Goal: Task Accomplishment & Management: Use online tool/utility

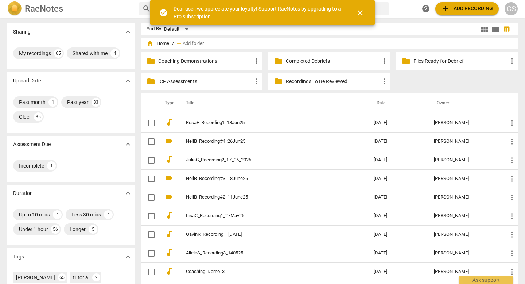
click at [363, 13] on span "close" at bounding box center [360, 12] width 9 height 9
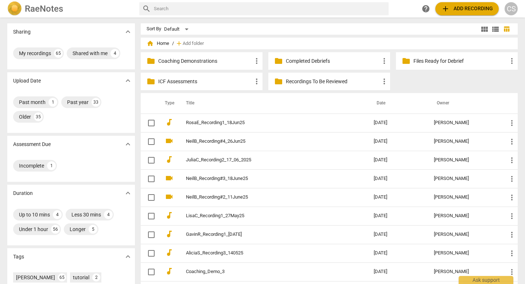
click at [191, 81] on p "ICF Assessments" at bounding box center [205, 82] width 94 height 8
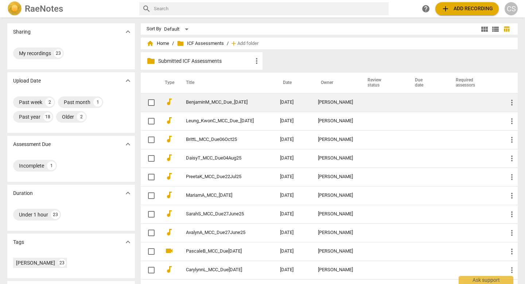
click at [194, 101] on link "BenjaminM_MCC_Due_[DATE]" at bounding box center [220, 102] width 68 height 5
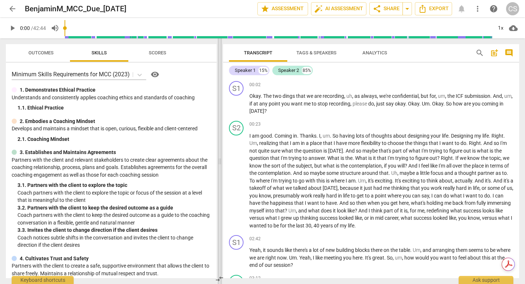
drag, startPoint x: 263, startPoint y: 161, endPoint x: 220, endPoint y: 155, distance: 43.5
click at [220, 155] on span at bounding box center [220, 161] width 4 height 246
click at [237, 107] on span "play_arrow" at bounding box center [236, 104] width 9 height 9
click at [237, 107] on span "pause" at bounding box center [236, 104] width 9 height 9
type input "7"
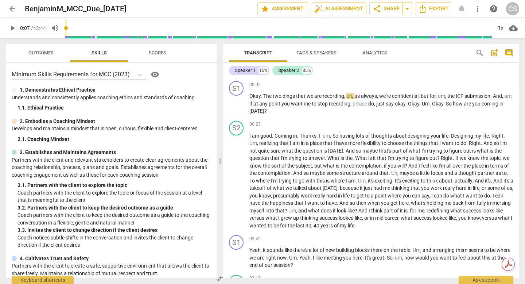
click at [310, 53] on span "Tags & Speakers" at bounding box center [317, 52] width 40 height 5
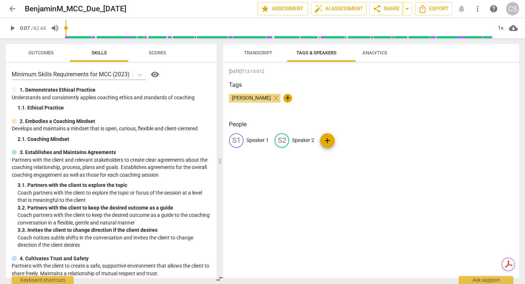
click at [266, 144] on p "Speaker 1" at bounding box center [258, 140] width 22 height 8
type input "Coach"
click at [362, 144] on p "Speaker 2" at bounding box center [351, 140] width 22 height 8
type input "c"
type input "Client"
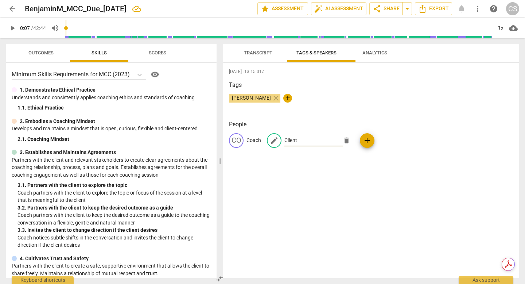
click at [333, 78] on div "[DATE]T13:15:01Z Tags [PERSON_NAME] close + People CO Coach edit Client delete …" at bounding box center [371, 170] width 296 height 215
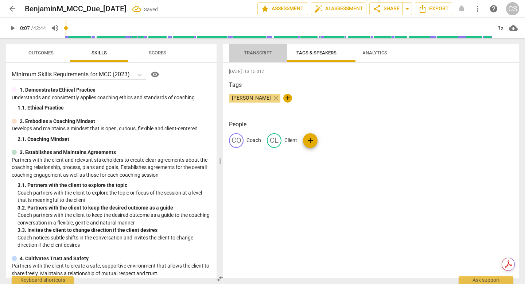
click at [262, 53] on span "Transcript" at bounding box center [258, 52] width 28 height 5
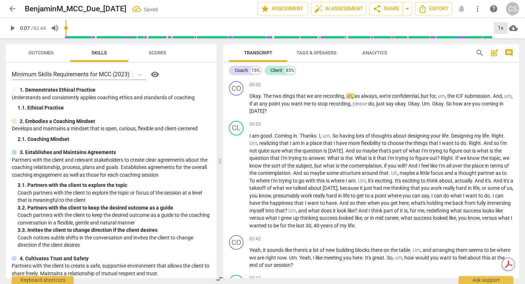
click at [502, 29] on div "1x" at bounding box center [501, 28] width 14 height 12
click at [505, 73] on li "1.5x" at bounding box center [504, 70] width 24 height 14
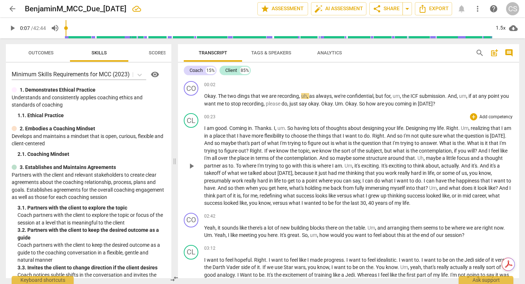
drag, startPoint x: 220, startPoint y: 160, endPoint x: 181, endPoint y: 147, distance: 40.8
click at [175, 152] on span at bounding box center [175, 161] width 4 height 246
click at [193, 104] on span "play_arrow" at bounding box center [191, 100] width 9 height 9
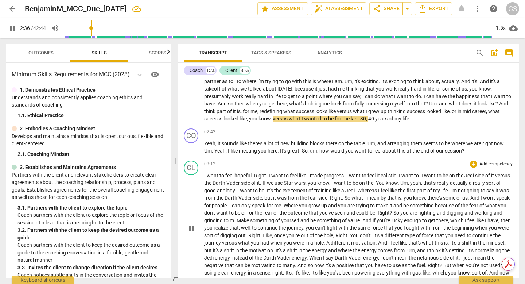
scroll to position [82, 0]
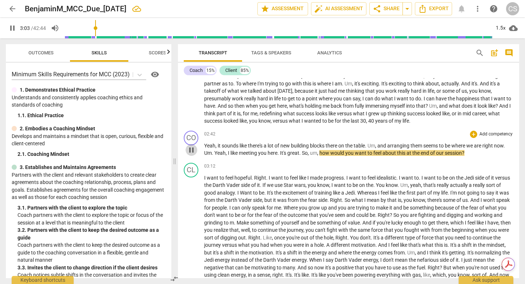
click at [190, 154] on span "pause" at bounding box center [191, 150] width 9 height 9
type input "184"
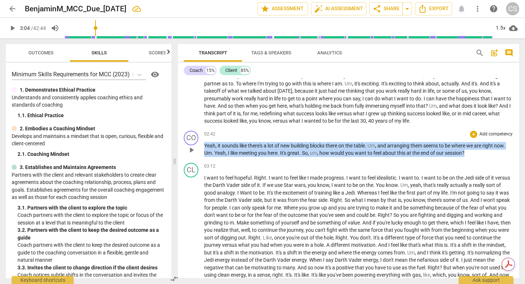
drag, startPoint x: 264, startPoint y: 223, endPoint x: 196, endPoint y: 205, distance: 70.7
click at [196, 160] on div "CO play_arrow pause 02:42 + Add competency keyboard_arrow_right Yeah , it sound…" at bounding box center [348, 144] width 341 height 32
click at [496, 138] on p "Add competency" at bounding box center [496, 134] width 35 height 7
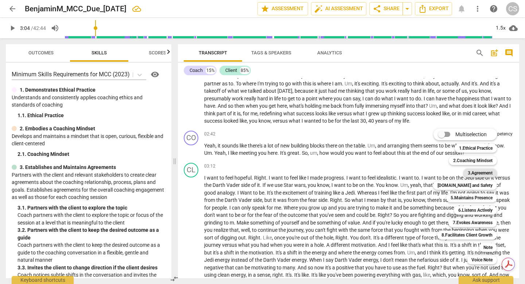
click at [492, 173] on b "3.Agreement" at bounding box center [480, 173] width 25 height 9
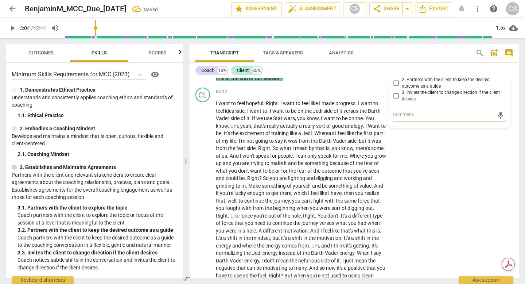
scroll to position [258, 0]
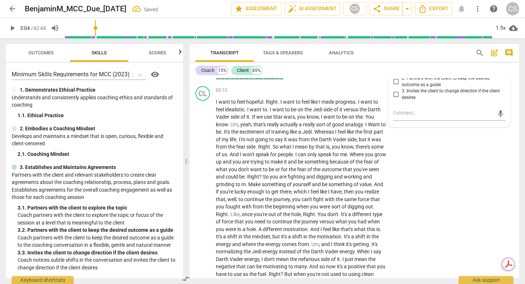
click at [394, 75] on input "1. Partners with the client to explore the topic" at bounding box center [396, 70] width 12 height 9
checkbox input "true"
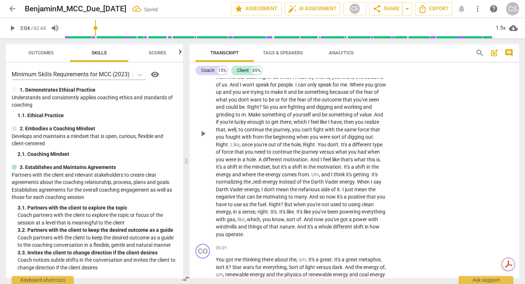
scroll to position [328, 0]
click at [216, 34] on span "I" at bounding box center [217, 31] width 3 height 6
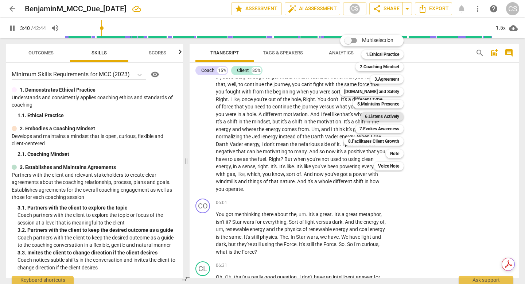
click at [394, 116] on b "6.Listens Actively" at bounding box center [382, 116] width 34 height 9
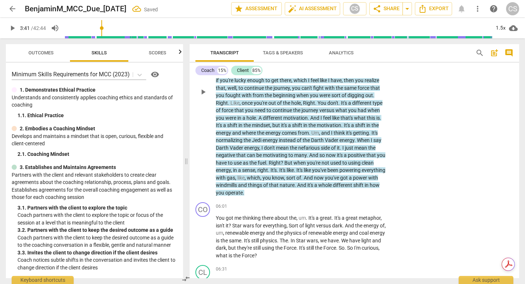
scroll to position [368, 0]
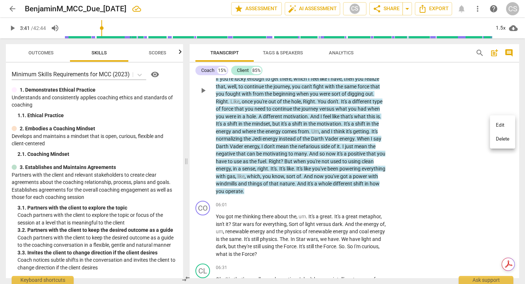
scroll to position [370, 0]
click at [503, 140] on li "Delete" at bounding box center [502, 139] width 25 height 14
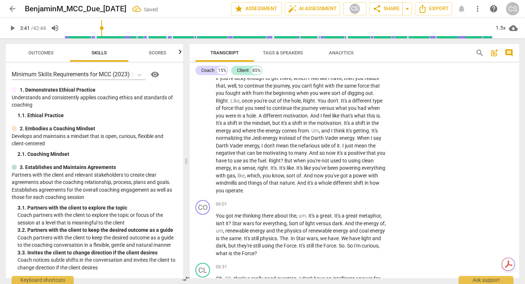
scroll to position [372, 0]
drag, startPoint x: 216, startPoint y: 115, endPoint x: 279, endPoint y: 115, distance: 62.4
click at [277, 115] on p "I want to feel hopeful . Right . I want to feel like I made progress . I want t…" at bounding box center [301, 88] width 171 height 209
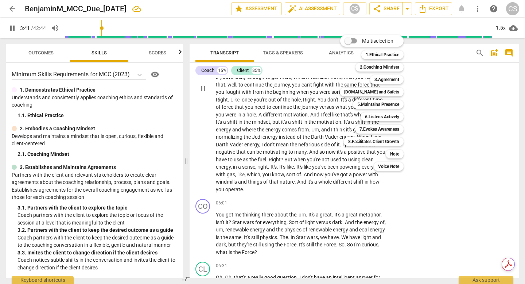
scroll to position [374, 0]
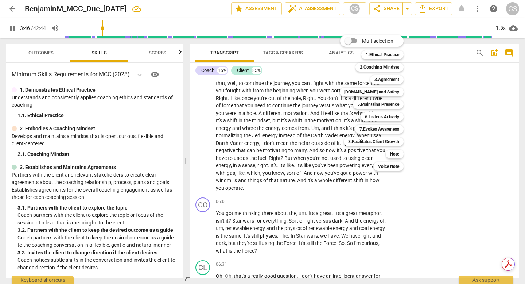
click at [303, 104] on div at bounding box center [262, 142] width 525 height 284
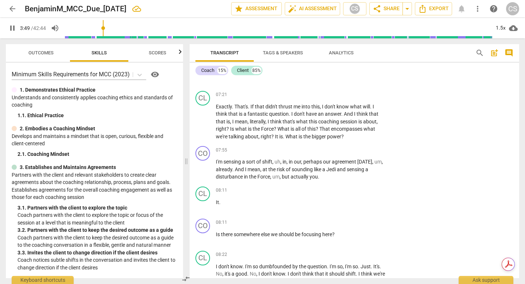
scroll to position [669, 0]
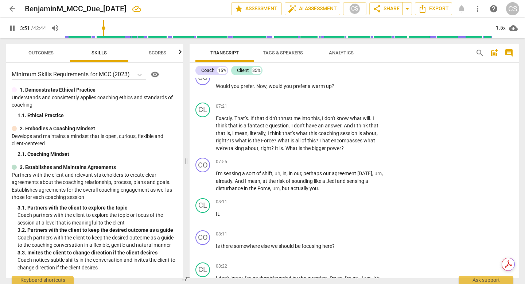
drag, startPoint x: 311, startPoint y: 135, endPoint x: 284, endPoint y: 135, distance: 26.6
click at [318, 127] on div "+" at bounding box center [317, 127] width 7 height 7
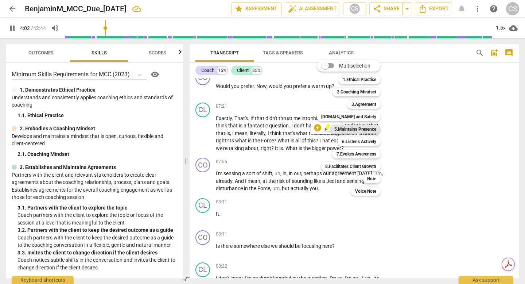
click at [372, 129] on b "5.Maintains Presence" at bounding box center [356, 129] width 42 height 9
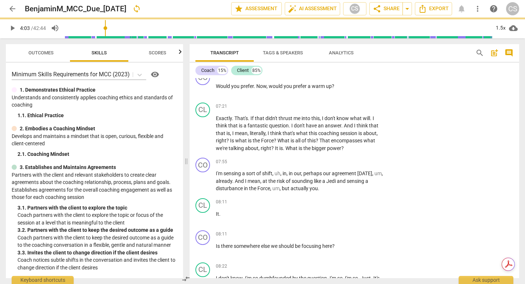
type input "243"
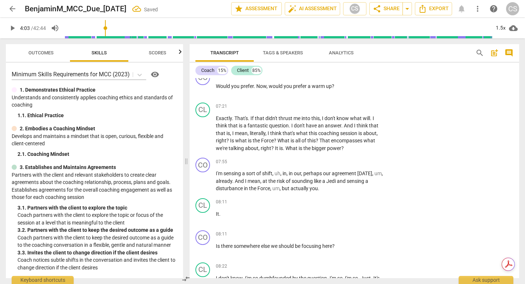
scroll to position [395, 0]
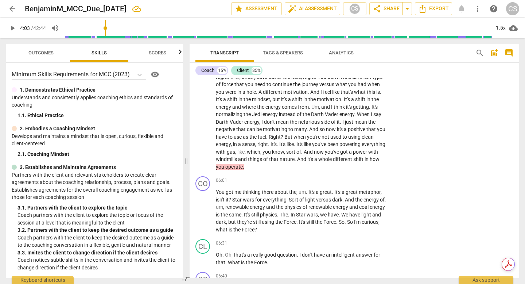
click at [395, 19] on input "4. Leverages silence to support the client" at bounding box center [396, 14] width 12 height 9
checkbox input "true"
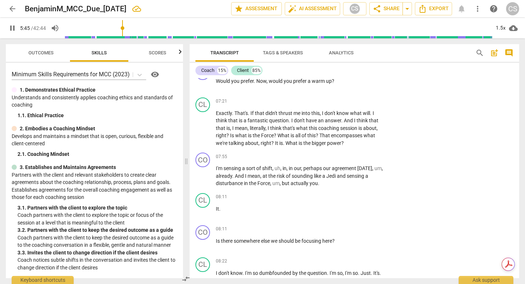
scroll to position [703, 0]
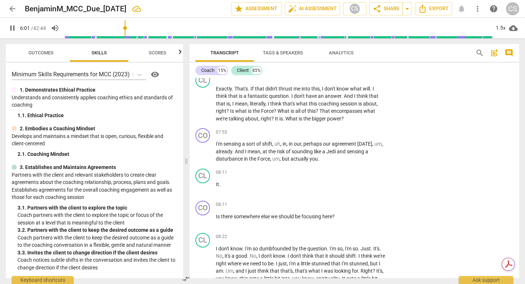
scroll to position [698, 0]
type input "373"
drag, startPoint x: 312, startPoint y: 107, endPoint x: 277, endPoint y: 107, distance: 35.0
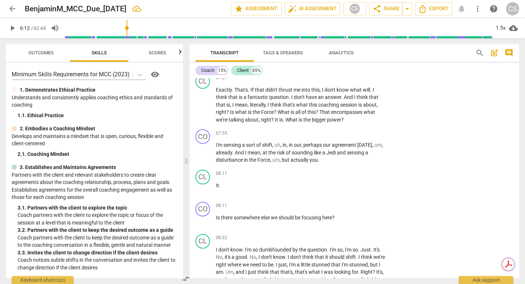
click at [318, 100] on div "+" at bounding box center [317, 99] width 7 height 7
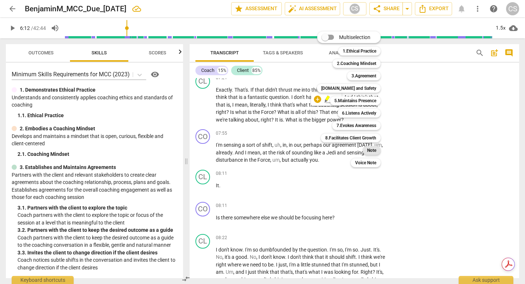
click at [376, 150] on b "Note" at bounding box center [371, 150] width 9 height 9
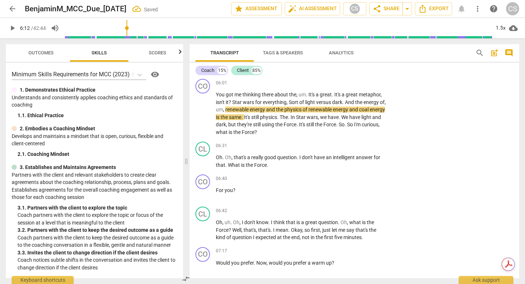
scroll to position [472, 0]
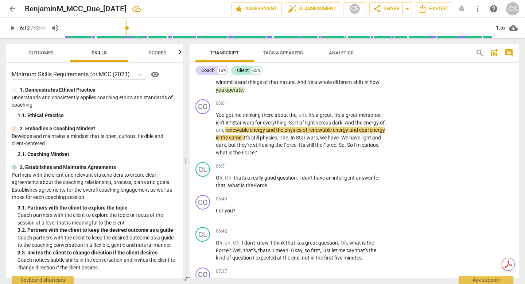
type textarea "C"
type textarea "Cl"
type textarea "Cli"
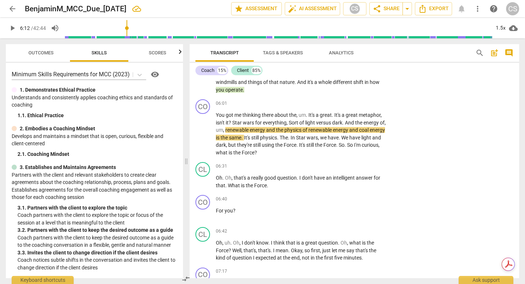
type textarea "Cli"
type textarea "Clie"
type textarea "Clien"
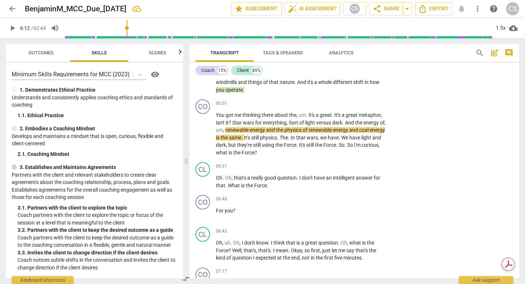
type textarea "Client"
type textarea "Client d"
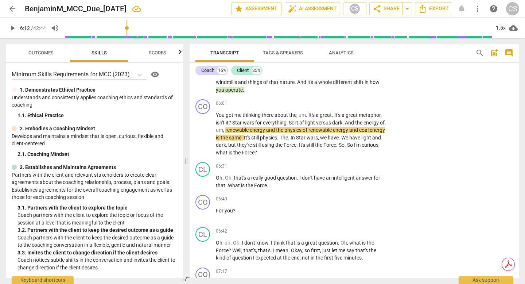
type textarea "Client d"
type textarea "Client do"
type textarea "Client doe"
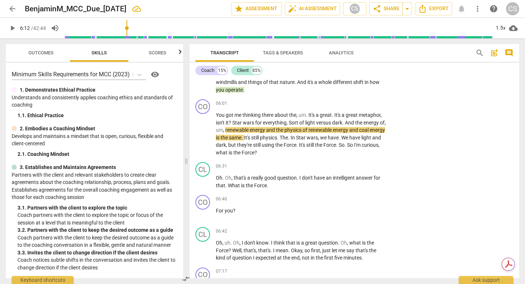
type textarea "Client does"
type textarea "Client doesn"
type textarea "Client doesn'"
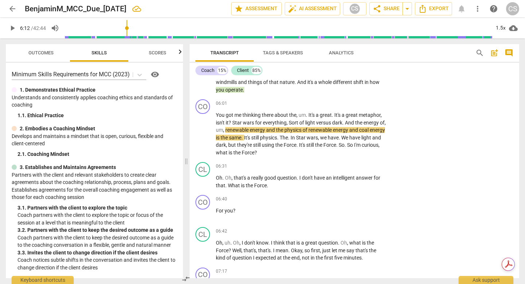
type textarea "Client doesn'"
type textarea "Client doesn't"
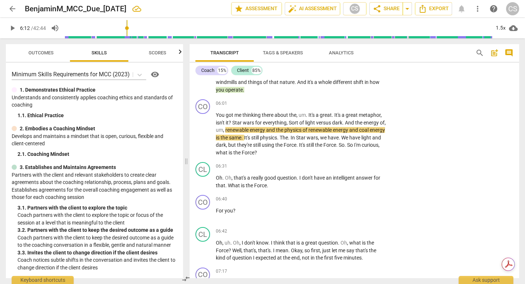
type textarea "Client doesn't a"
type textarea "Client doesn't an"
type textarea "Client doesn't ans"
type textarea "Client doesn't answ"
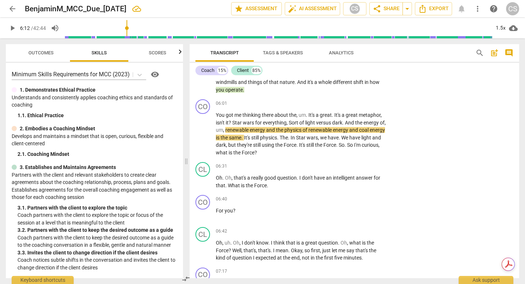
type textarea "Client doesn't answ"
type textarea "Client doesn't answe"
type textarea "Client doesn't answer"
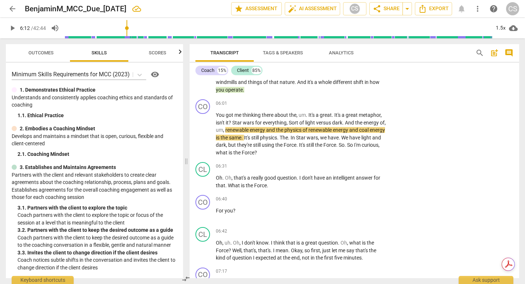
type textarea "Client doesn't answer"
type textarea "Client doesn't answer t"
type textarea "Client doesn't answer th"
type textarea "Client doesn't answer the"
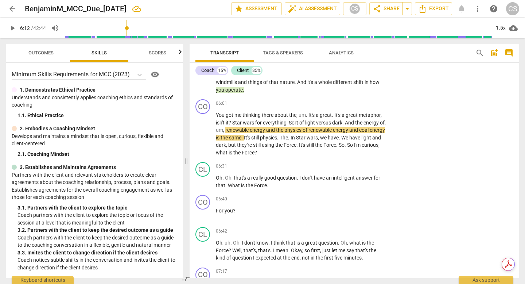
type textarea "Client doesn't answer the"
type textarea "Client doesn't answer the q"
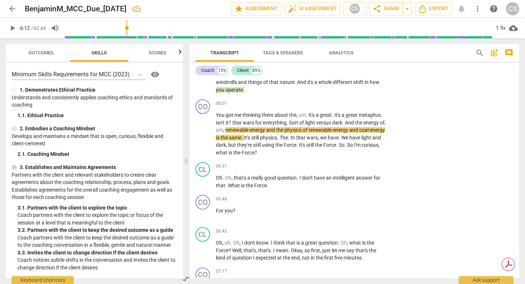
type textarea "Client doesn't answer the qu"
type textarea "Client doesn't answer the que"
type textarea "Client doesn't answer the ques"
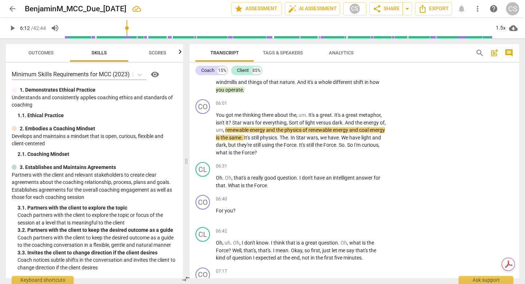
type textarea "Client doesn't answer the ques"
type textarea "Client doesn't answer the quest"
type textarea "Client doesn't answer the questi"
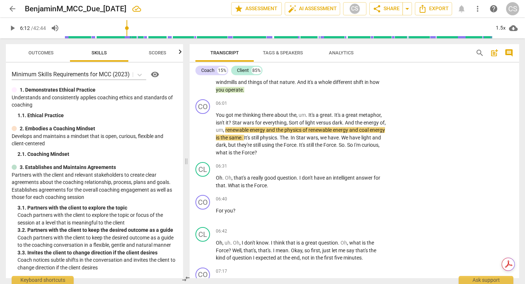
type textarea "Client doesn't answer the questio"
type textarea "Client doesn't answer the question"
type textarea "Client doesn't answer the question,"
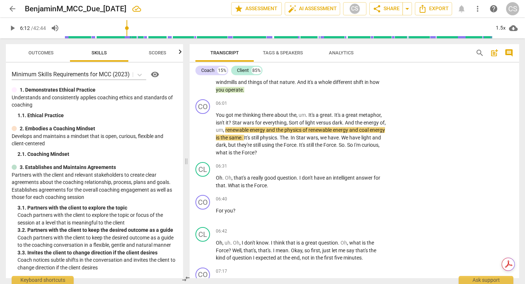
type textarea "Client doesn't answer the question,"
type textarea "Client doesn't answer the question, n"
type textarea "Client doesn't answer the question, no"
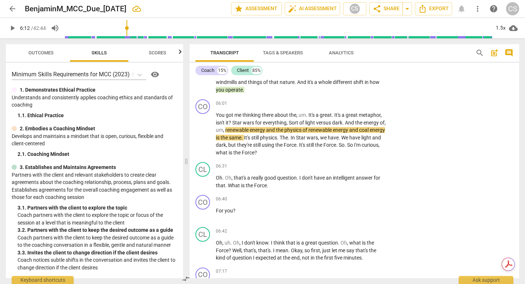
type textarea "Client doesn't answer the question, now"
type textarea "Client doesn't answer the question, no"
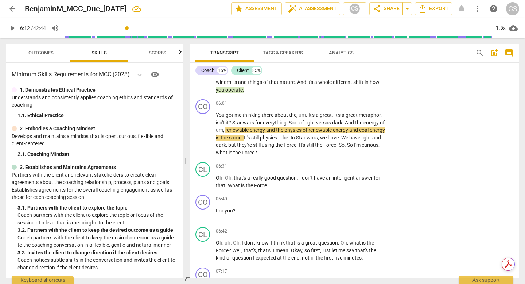
type textarea "Client doesn't answer the question, n"
type textarea "Client doesn't answer the question,"
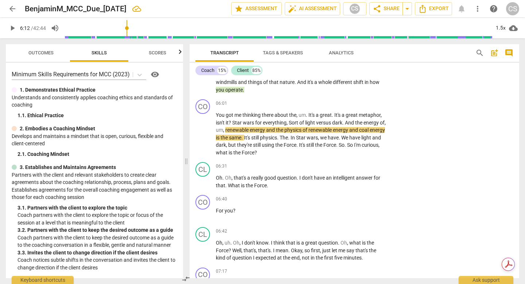
type textarea "Client doesn't answer the question, h"
type textarea "Client doesn't answer the question, ho"
type textarea "Client doesn't answer the question, how"
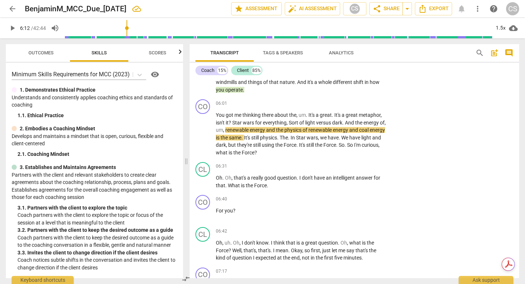
type textarea "Client doesn't answer the question, how"
type textarea "Client doesn't answer the question, how d"
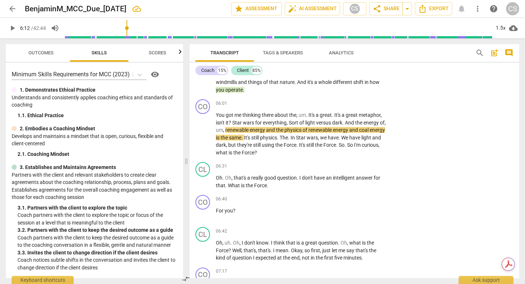
type textarea "Client doesn't answer the question, how d"
type textarea "Client doesn't answer the question, how do"
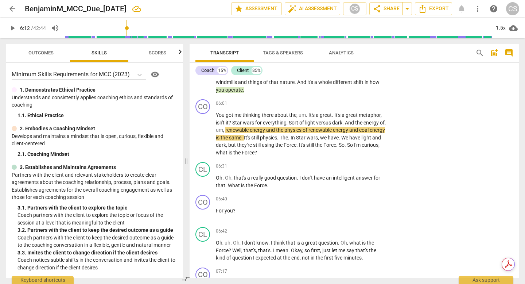
type textarea "Client doesn't answer the question, how do y"
type textarea "Client doesn't answer the question, how do yo"
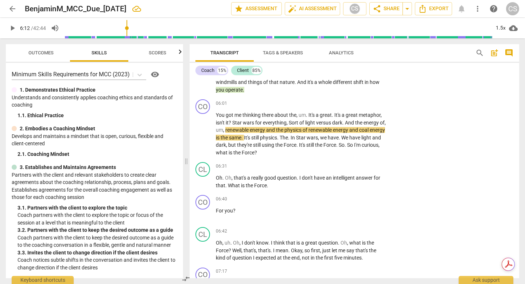
type textarea "Client doesn't answer the question, how do you"
type textarea "Client doesn't answer the question, how do you w"
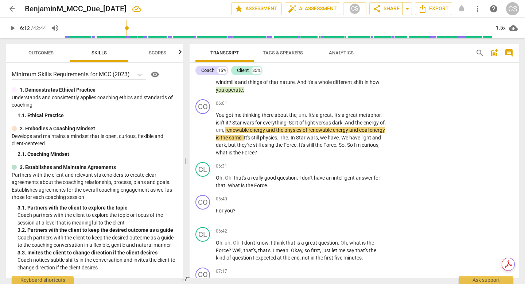
type textarea "Client doesn't answer the question, how do you w"
type textarea "Client doesn't answer the question, how do you wa"
type textarea "Client doesn't answer the question, how do you wan"
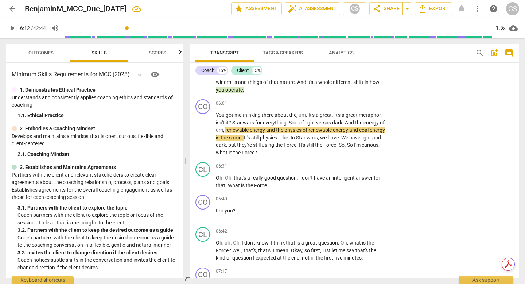
type textarea "Client doesn't answer the question, how do you want"
type textarea "Client doesn't answer the question, how do you want t"
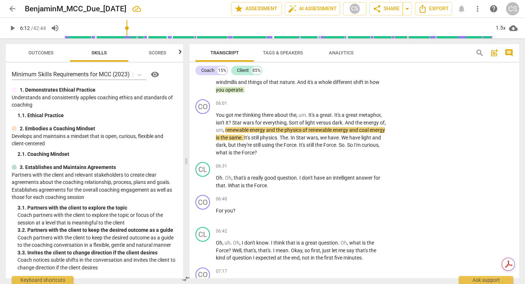
type textarea "Client doesn't answer the question, how do you want t"
type textarea "Client doesn't answer the question, how do you want to"
type textarea "Client doesn't answer the question, how do you want to f"
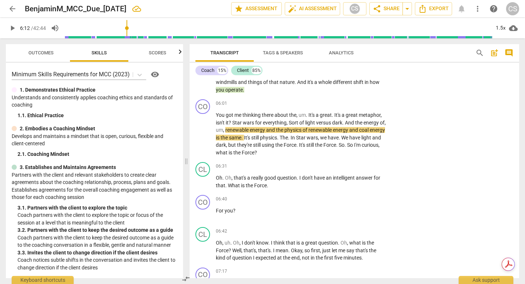
type textarea "Client doesn't answer the question, how do you want to fe"
type textarea "Client doesn't answer the question, how do you want to fee"
type textarea "Client doesn't answer the question, how do you want to feel"
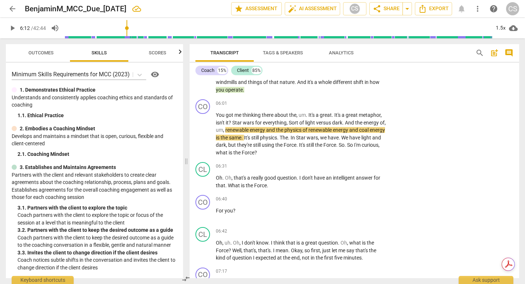
type textarea "Client doesn't answer the question, how do you want to feel"
type textarea "Client doesn't answer the question, how do you want to feel a"
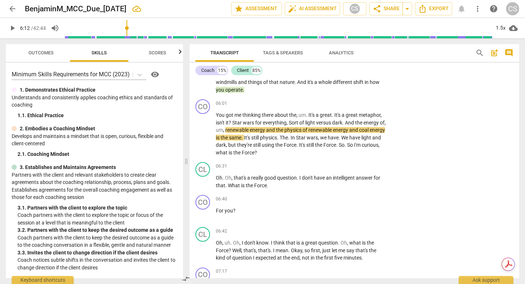
type textarea "Client doesn't answer the question, how do you want to feel at"
type textarea "Client doesn't answer the question, how do you want to feel at t"
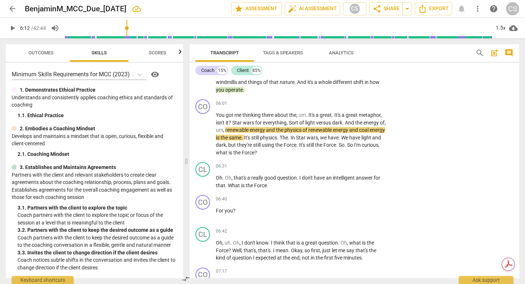
type textarea "Client doesn't answer the question, how do you want to feel at t"
type textarea "Client doesn't answer the question, how do you want to feel at th"
type textarea "Client doesn't answer the question, how do you want to feel at the"
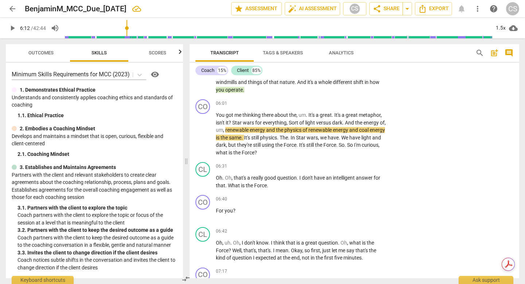
type textarea "Client doesn't answer the question, how do you want to feel at the"
type textarea "Client doesn't answer the question, how do you want to feel at the e"
type textarea "Client doesn't answer the question, how do you want to feel at the en"
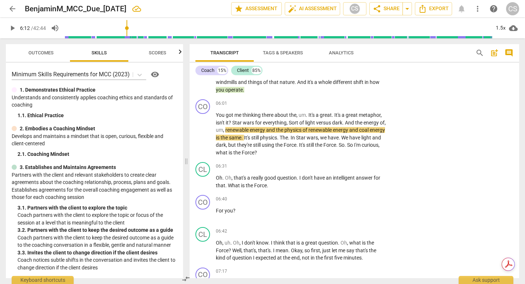
type textarea "Client doesn't answer the question, how do you want to feel at the en"
type textarea "Client doesn't answer the question, how do you want to feel at the end"
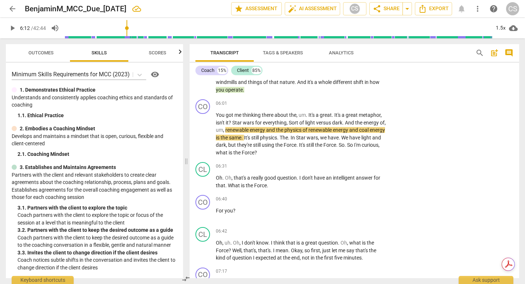
type textarea "Client doesn't answer the question, how do you want to feel at the end o"
type textarea "Client doesn't answer the question, how do you want to feel at the end of"
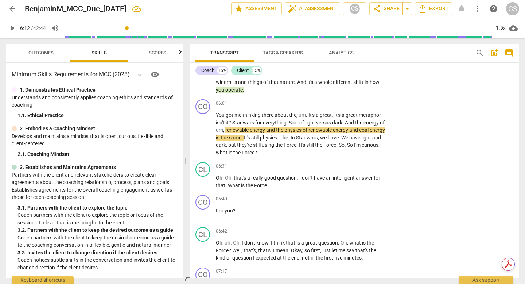
type textarea "Client doesn't answer the question, how do you want to feel at the end of"
type textarea "Client doesn't answer the question, how do you want to feel at the end of t"
type textarea "Client doesn't answer the question, how do you want to feel at the end of th"
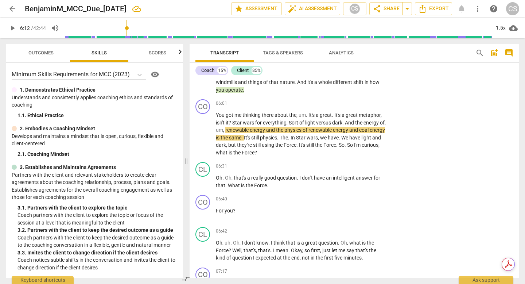
scroll to position [7, 0]
type textarea "Client doesn't answer the question, how do you want to feel at the end of thi"
type textarea "Client doesn't answer the question, how do you want to feel at the end of this"
type textarea "Client doesn't answer the question, how do you want to feel at the end of this?"
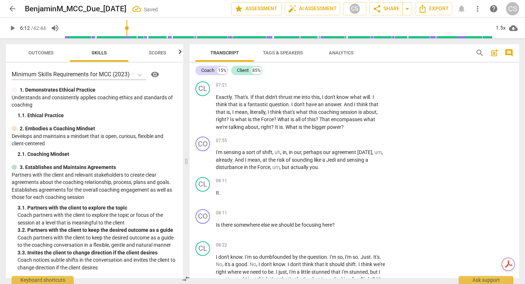
scroll to position [691, 0]
type input "381"
drag, startPoint x: 217, startPoint y: 140, endPoint x: 293, endPoint y: 146, distance: 75.7
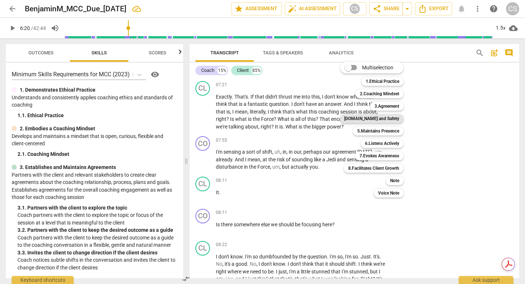
click at [394, 117] on b "[DOMAIN_NAME] and Safety" at bounding box center [371, 118] width 55 height 9
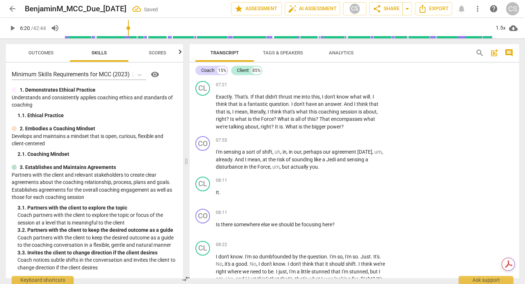
checkbox input "true"
drag, startPoint x: 284, startPoint y: 151, endPoint x: 346, endPoint y: 186, distance: 70.9
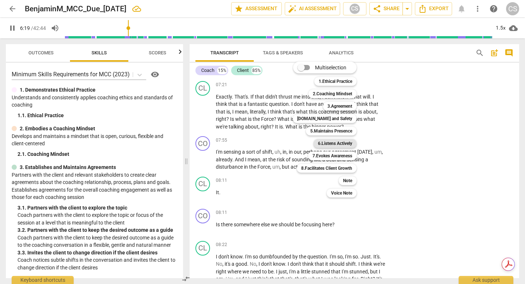
click at [351, 143] on b "6.Listens Actively" at bounding box center [335, 143] width 34 height 9
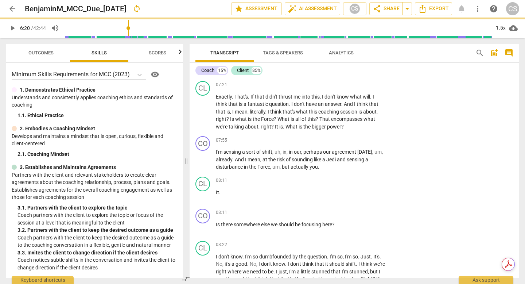
type input "380"
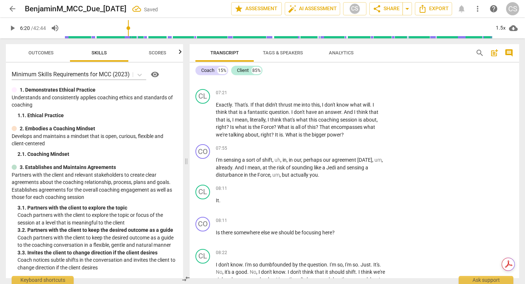
checkbox input "true"
drag, startPoint x: 347, startPoint y: 190, endPoint x: 352, endPoint y: 204, distance: 14.8
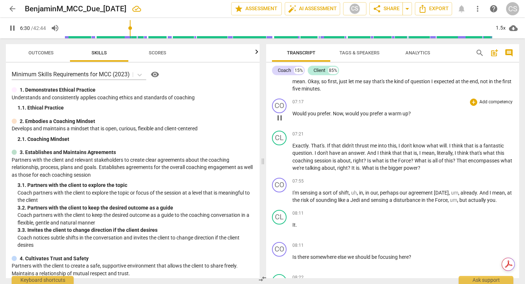
scroll to position [521, 0]
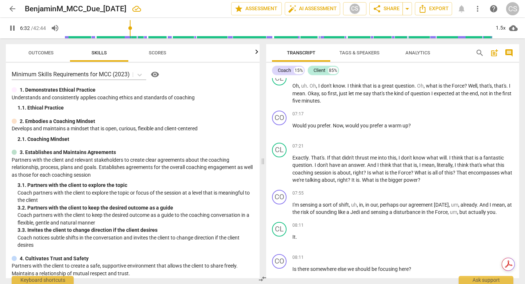
type input "393"
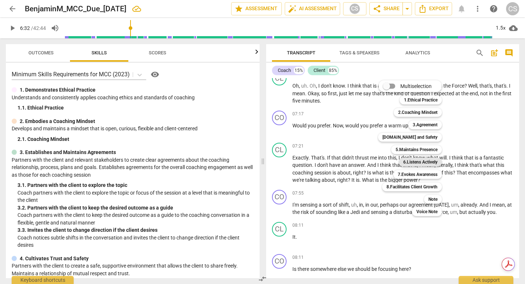
click at [430, 161] on b "6.Listens Actively" at bounding box center [420, 162] width 34 height 9
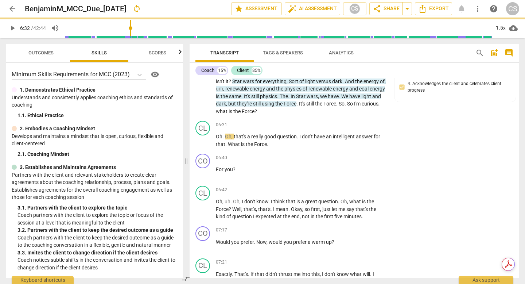
scroll to position [732, 0]
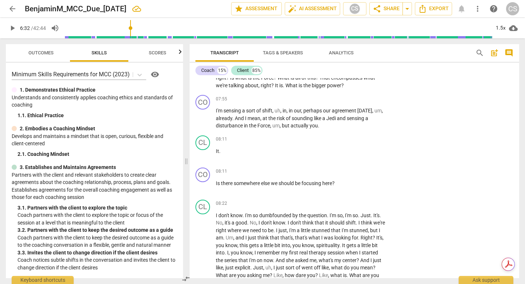
checkbox input "true"
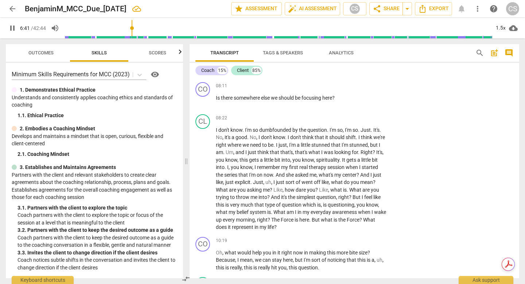
scroll to position [818, 0]
type input "406"
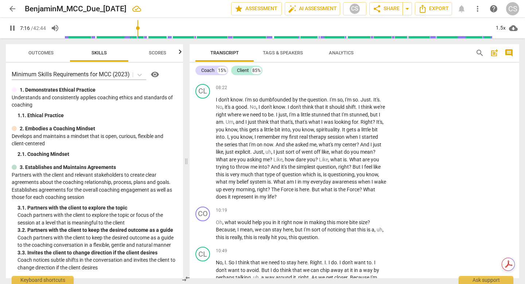
scroll to position [902, 0]
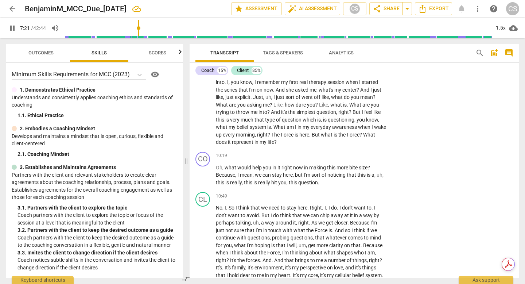
type input "441"
drag, startPoint x: 366, startPoint y: 138, endPoint x: 202, endPoint y: 136, distance: 163.1
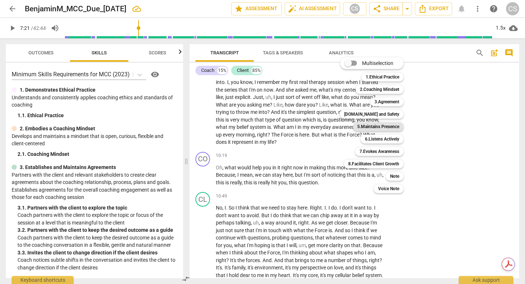
click at [383, 128] on b "5.Maintains Presence" at bounding box center [378, 126] width 42 height 9
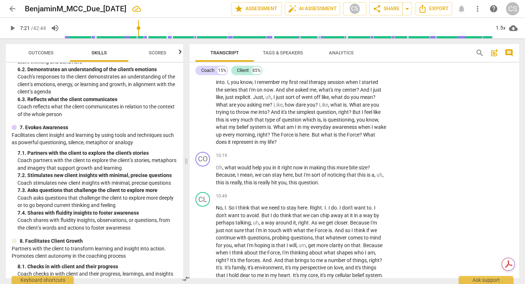
scroll to position [494, 0]
checkbox input "true"
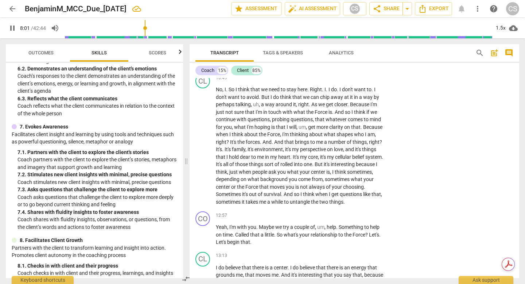
scroll to position [1019, 0]
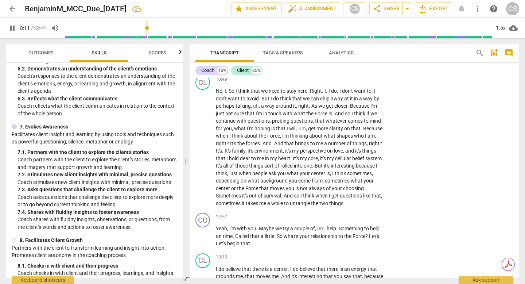
type input "493"
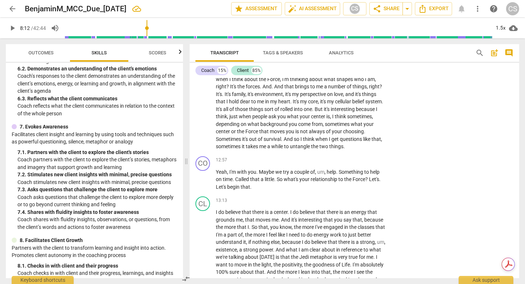
drag, startPoint x: 216, startPoint y: 127, endPoint x: 267, endPoint y: 174, distance: 69.2
click at [267, 174] on div "CO play_arrow pause 00:02 + Add competency keyboard_arrow_right Okay . The two …" at bounding box center [355, 178] width 330 height 200
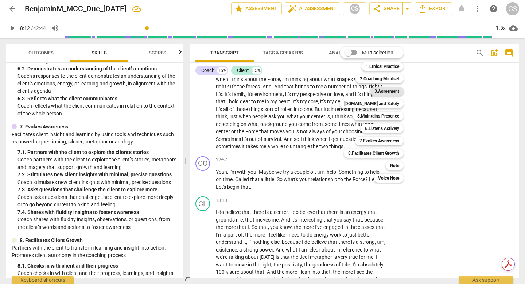
click at [399, 90] on b "3.Agreement" at bounding box center [387, 91] width 25 height 9
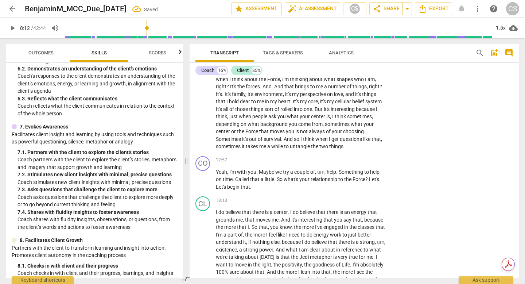
checkbox input "true"
type textarea "T"
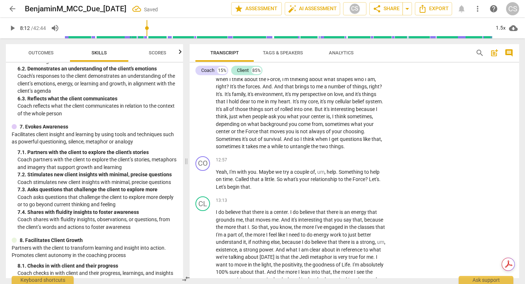
type textarea "TH"
type textarea "THe"
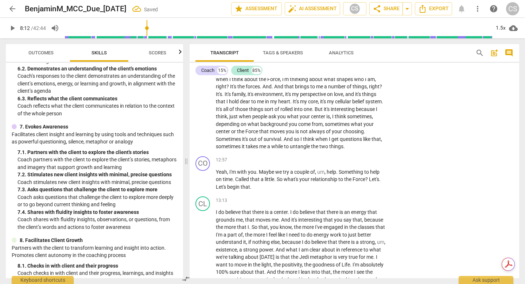
type textarea "THe"
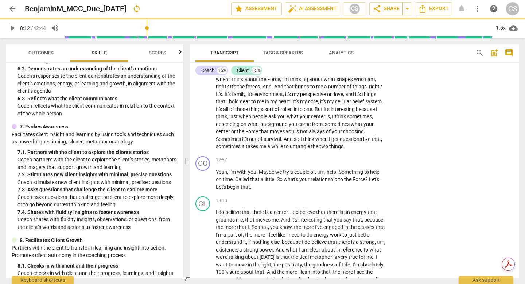
type textarea "THe a"
type textarea "THe ag"
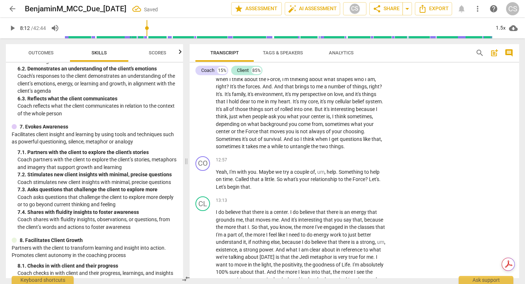
type textarea "THe a"
type textarea "THe"
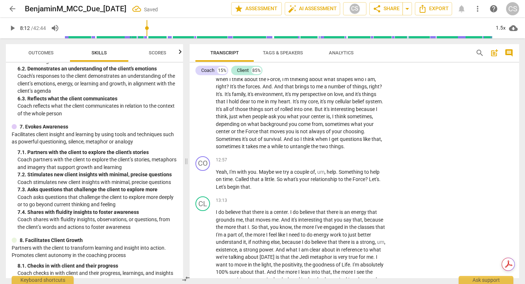
type textarea "THe"
type textarea "TH"
type textarea "T"
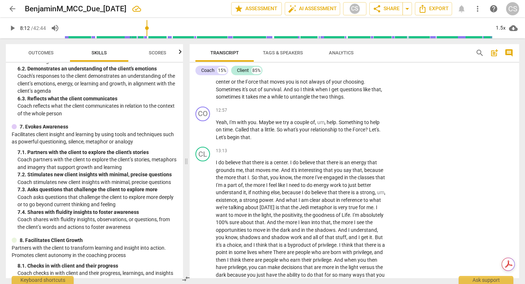
scroll to position [1071, 0]
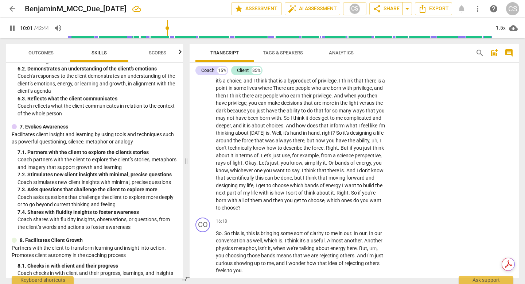
scroll to position [1234, 0]
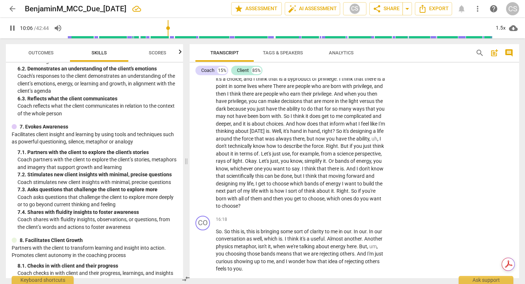
drag, startPoint x: 254, startPoint y: 188, endPoint x: 216, endPoint y: 150, distance: 53.7
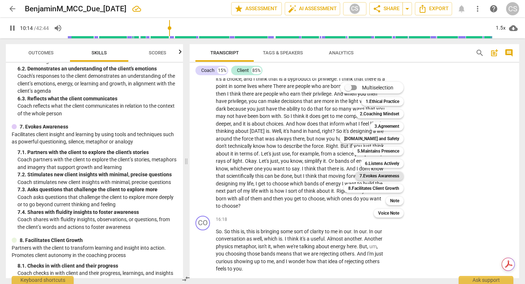
click at [395, 178] on b "7.Evokes Awareness" at bounding box center [380, 175] width 40 height 9
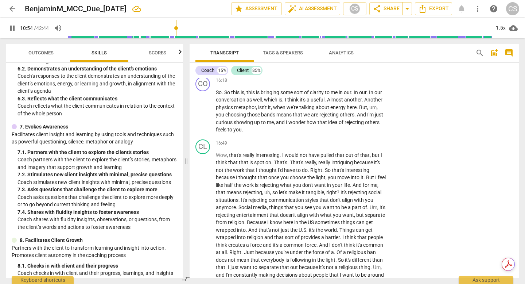
scroll to position [1372, 0]
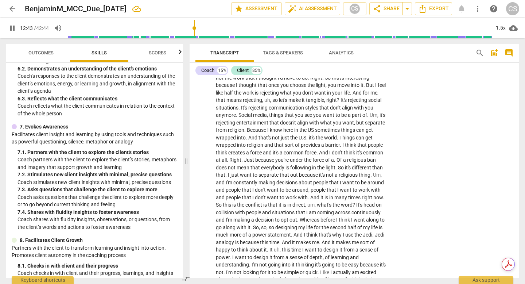
scroll to position [1467, 0]
drag, startPoint x: 301, startPoint y: 208, endPoint x: 217, endPoint y: 188, distance: 86.2
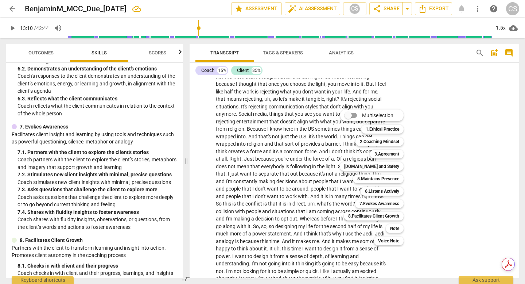
click at [216, 188] on div at bounding box center [262, 142] width 525 height 284
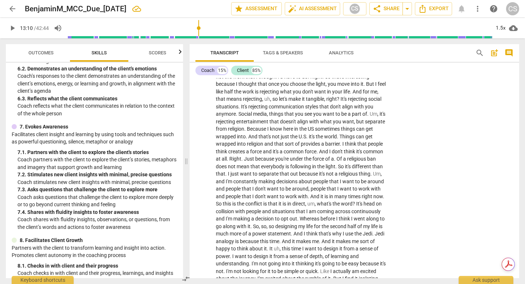
click at [216, 188] on div at bounding box center [262, 142] width 525 height 284
drag, startPoint x: 311, startPoint y: 199, endPoint x: 270, endPoint y: 199, distance: 41.2
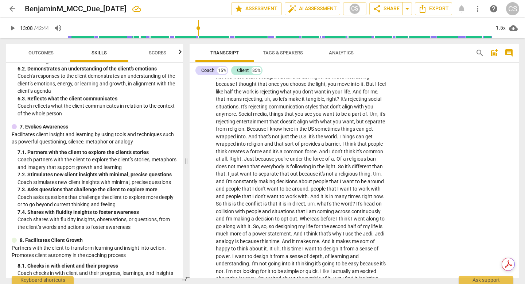
drag, startPoint x: 355, startPoint y: 209, endPoint x: 215, endPoint y: 190, distance: 141.0
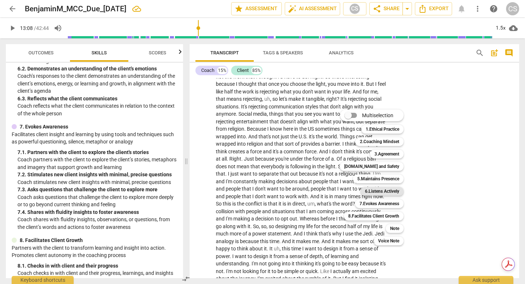
click at [399, 191] on b "6.Listens Actively" at bounding box center [382, 191] width 34 height 9
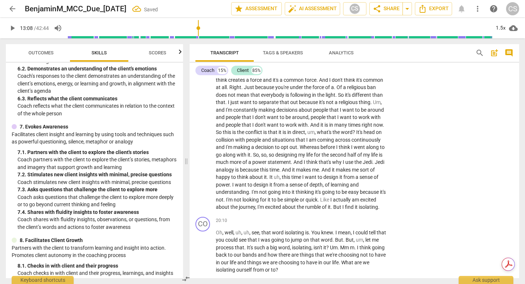
scroll to position [1540, 0]
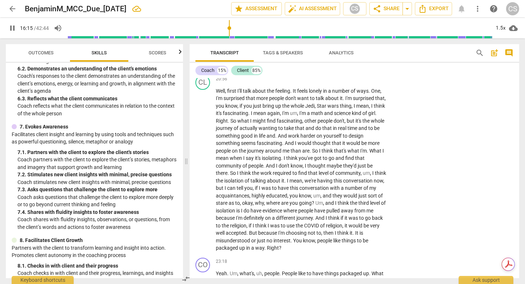
scroll to position [1948, 0]
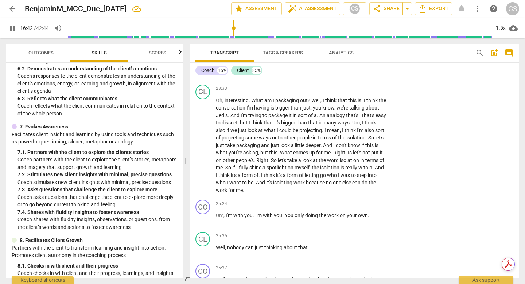
drag, startPoint x: 349, startPoint y: 150, endPoint x: 223, endPoint y: 100, distance: 135.8
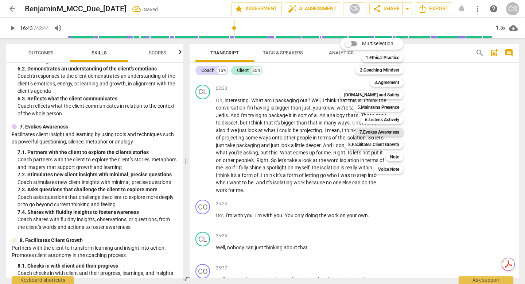
click at [388, 131] on b "7.Evokes Awareness" at bounding box center [380, 132] width 40 height 9
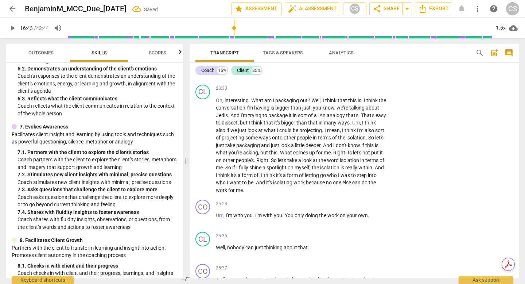
drag, startPoint x: 332, startPoint y: 177, endPoint x: 212, endPoint y: 166, distance: 119.8
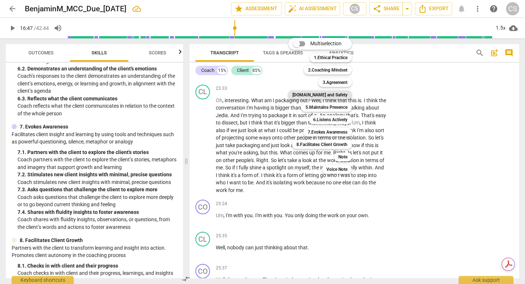
click at [338, 96] on b "[DOMAIN_NAME] and Safety" at bounding box center [320, 94] width 55 height 9
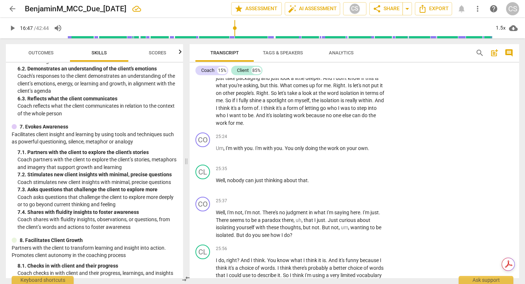
scroll to position [2025, 0]
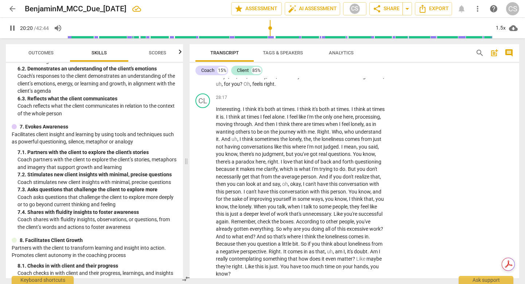
scroll to position [2404, 0]
drag, startPoint x: 384, startPoint y: 184, endPoint x: 216, endPoint y: 123, distance: 178.4
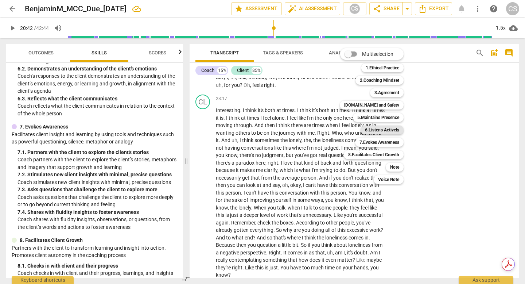
click at [399, 128] on b "6.Listens Actively" at bounding box center [382, 129] width 34 height 9
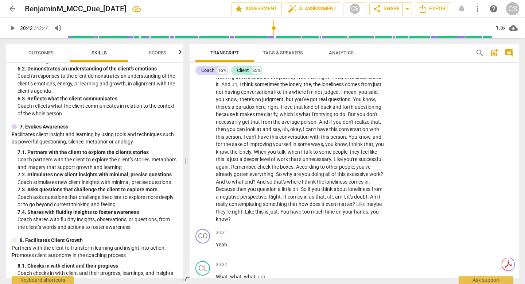
scroll to position [2468, 0]
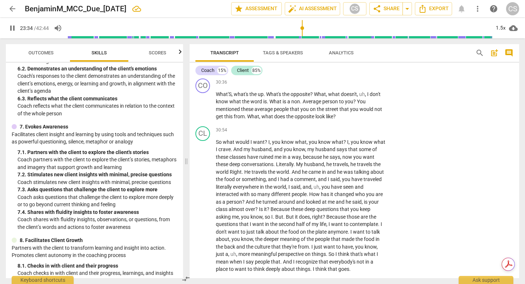
drag, startPoint x: 353, startPoint y: 232, endPoint x: 204, endPoint y: 219, distance: 150.2
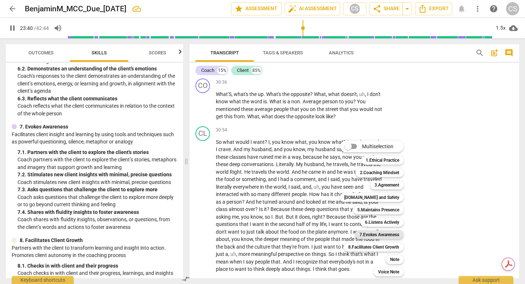
click at [399, 236] on b "7.Evokes Awareness" at bounding box center [380, 234] width 40 height 9
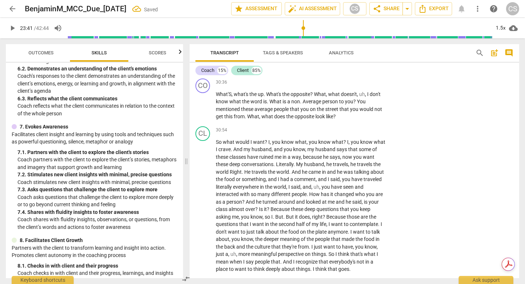
scroll to position [2810, 0]
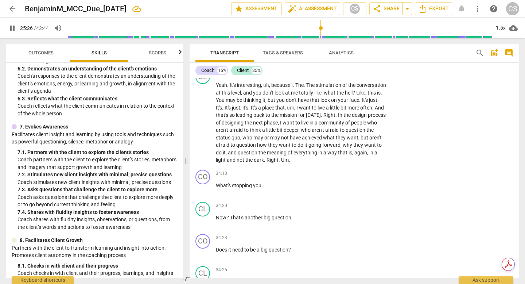
scroll to position [2962, 0]
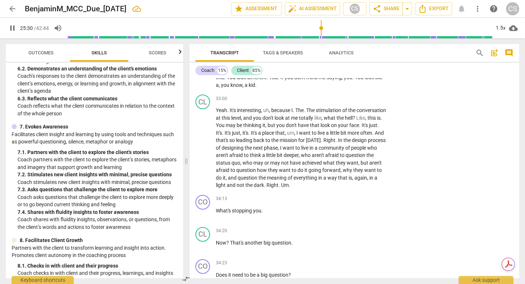
drag, startPoint x: 246, startPoint y: 147, endPoint x: 205, endPoint y: 130, distance: 44.1
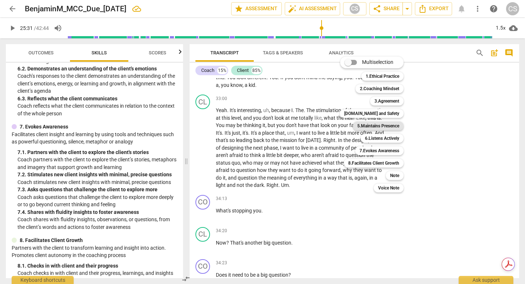
click at [389, 126] on b "5.Maintains Presence" at bounding box center [378, 125] width 42 height 9
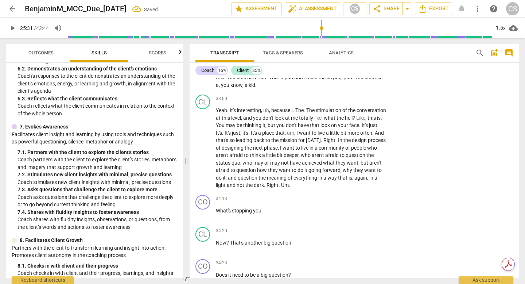
click at [500, 160] on li "Delete" at bounding box center [502, 157] width 25 height 14
drag, startPoint x: 245, startPoint y: 148, endPoint x: 209, endPoint y: 134, distance: 38.8
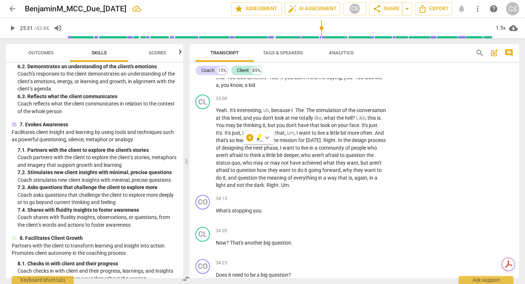
scroll to position [496, 0]
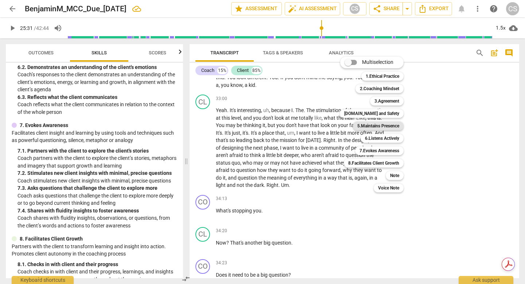
click at [383, 124] on b "5.Maintains Presence" at bounding box center [378, 125] width 42 height 9
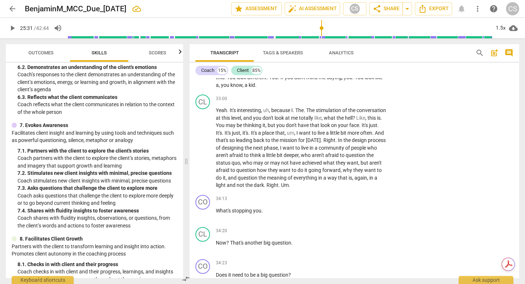
click at [508, 160] on li "Delete" at bounding box center [502, 157] width 25 height 14
drag, startPoint x: 231, startPoint y: 144, endPoint x: 208, endPoint y: 135, distance: 23.9
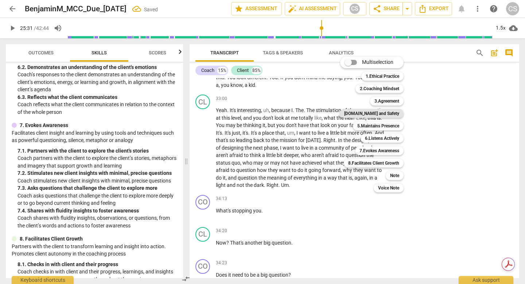
click at [398, 113] on b "[DOMAIN_NAME] and Safety" at bounding box center [371, 113] width 55 height 9
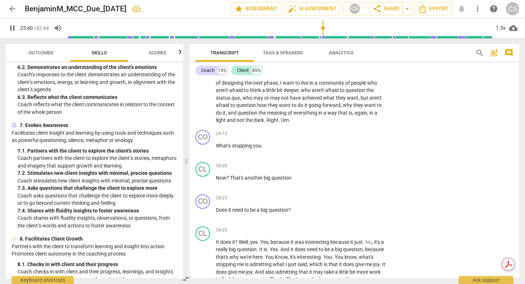
scroll to position [2993, 0]
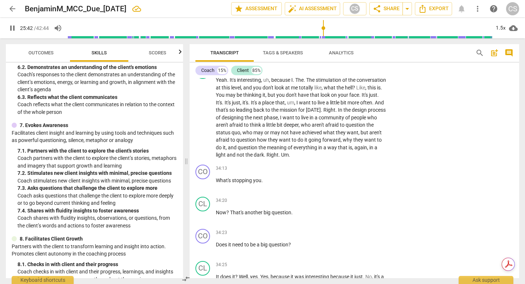
drag, startPoint x: 204, startPoint y: 195, endPoint x: 212, endPoint y: 190, distance: 9.1
drag, startPoint x: 341, startPoint y: 144, endPoint x: 271, endPoint y: 145, distance: 69.7
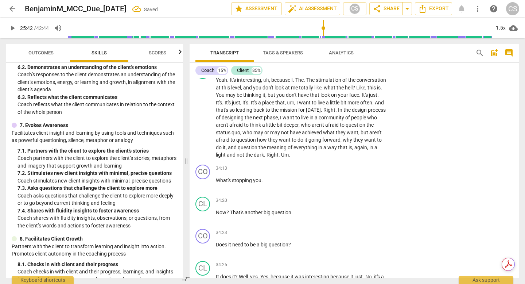
paste p
drag, startPoint x: 311, startPoint y: 184, endPoint x: 310, endPoint y: 192, distance: 8.5
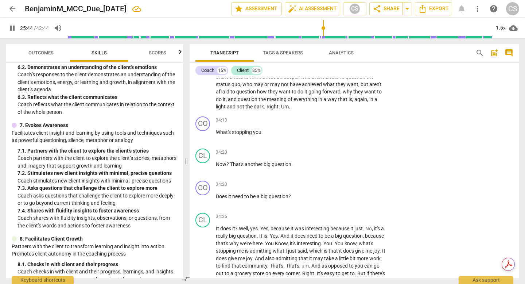
scroll to position [3042, 0]
drag, startPoint x: 281, startPoint y: 163, endPoint x: 217, endPoint y: 125, distance: 74.3
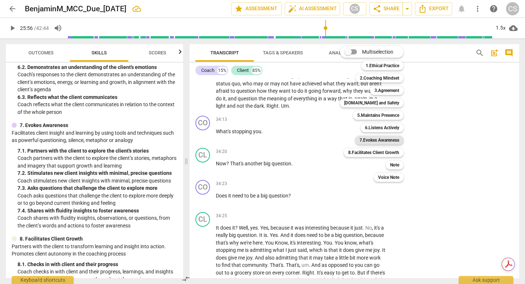
click at [384, 139] on b "7.Evokes Awareness" at bounding box center [380, 140] width 40 height 9
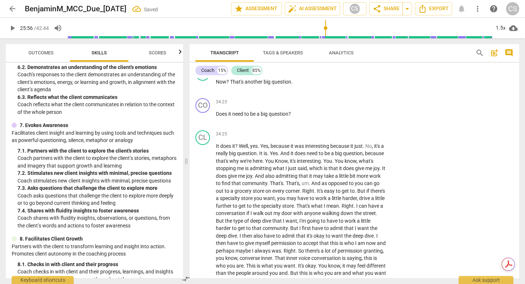
scroll to position [3123, 0]
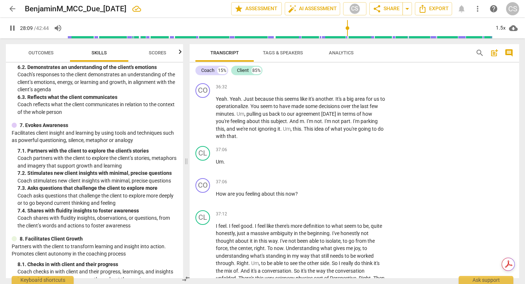
drag, startPoint x: 346, startPoint y: 204, endPoint x: 217, endPoint y: 185, distance: 131.0
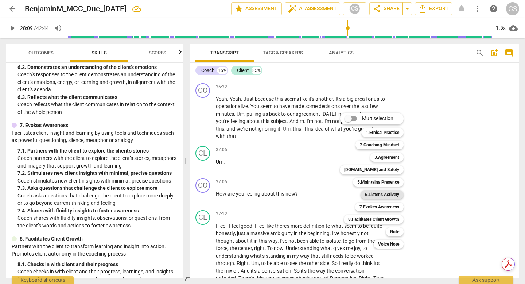
click at [399, 193] on b "6.Listens Actively" at bounding box center [382, 194] width 34 height 9
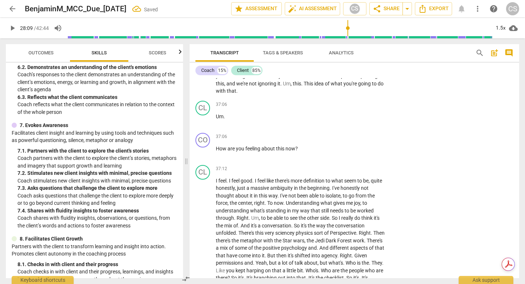
scroll to position [3385, 0]
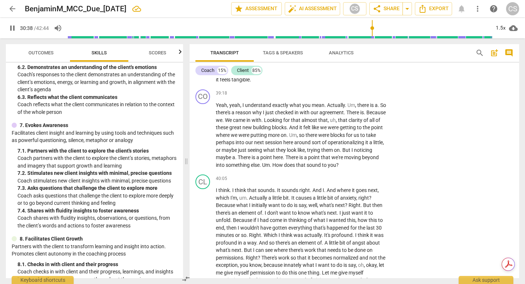
scroll to position [3607, 0]
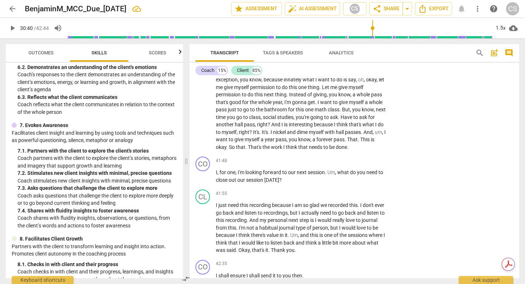
scroll to position [3797, 0]
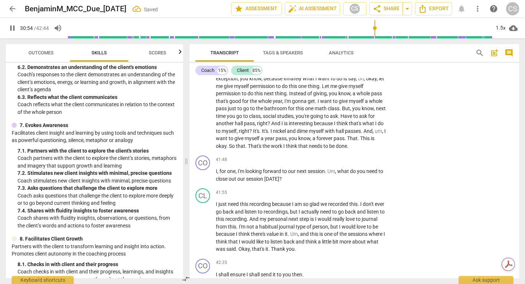
drag, startPoint x: 200, startPoint y: 139, endPoint x: 249, endPoint y: 141, distance: 48.6
drag, startPoint x: 350, startPoint y: 161, endPoint x: 213, endPoint y: 125, distance: 141.2
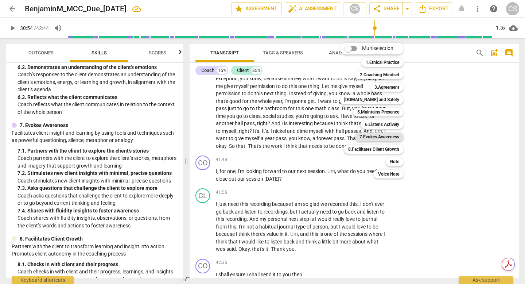
click at [386, 134] on b "7.Evokes Awareness" at bounding box center [380, 136] width 40 height 9
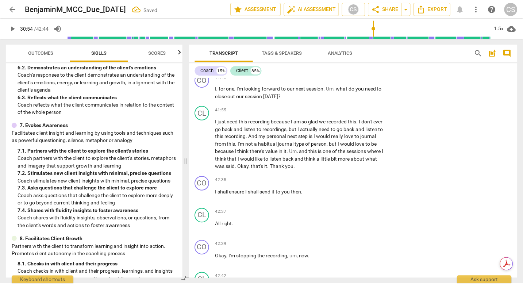
scroll to position [3881, 0]
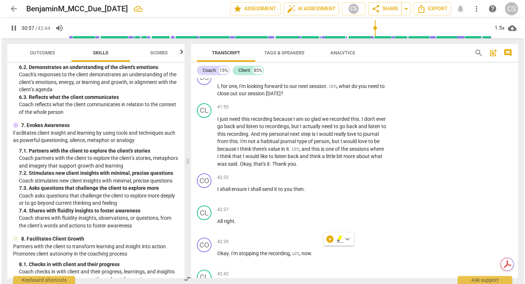
scroll to position [4058, 0]
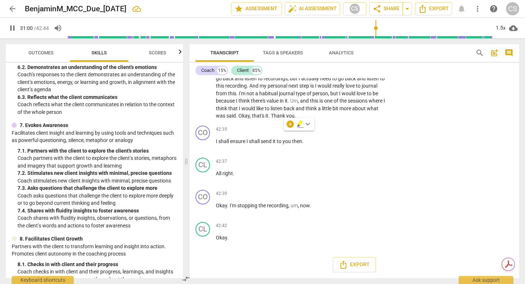
drag, startPoint x: 248, startPoint y: 161, endPoint x: 214, endPoint y: 159, distance: 34.3
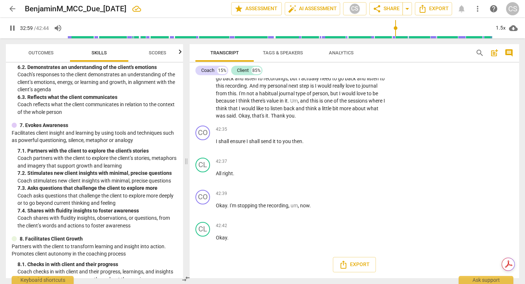
drag, startPoint x: 324, startPoint y: 142, endPoint x: 186, endPoint y: 117, distance: 140.5
click at [186, 117] on div "Outcomes Skills Scores Minimum Skills Requirements for MCC (2023) visibility 1.…" at bounding box center [262, 161] width 525 height 246
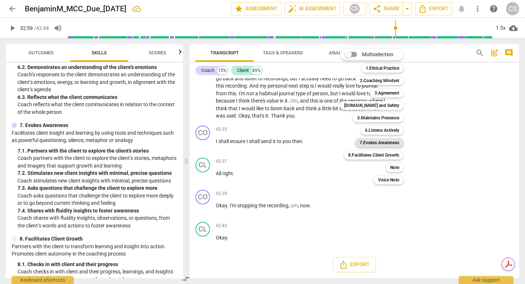
click at [394, 141] on b "7.Evokes Awareness" at bounding box center [380, 142] width 40 height 9
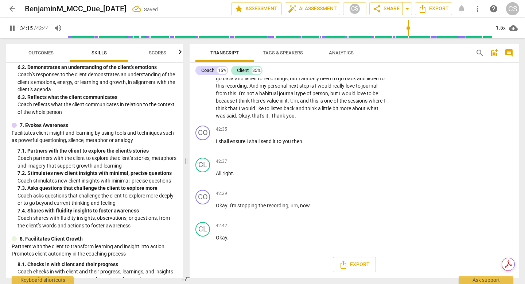
drag, startPoint x: 199, startPoint y: 174, endPoint x: 247, endPoint y: 171, distance: 48.7
drag, startPoint x: 277, startPoint y: 172, endPoint x: 210, endPoint y: 169, distance: 67.2
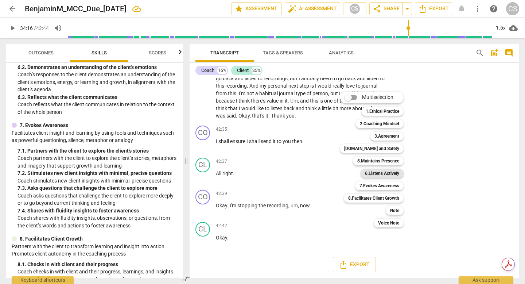
click at [394, 172] on b "6.Listens Actively" at bounding box center [382, 173] width 34 height 9
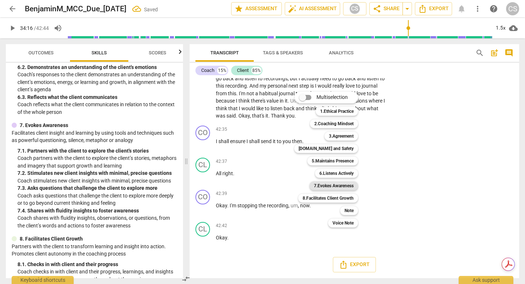
click at [342, 188] on b "7.Evokes Awareness" at bounding box center [334, 185] width 40 height 9
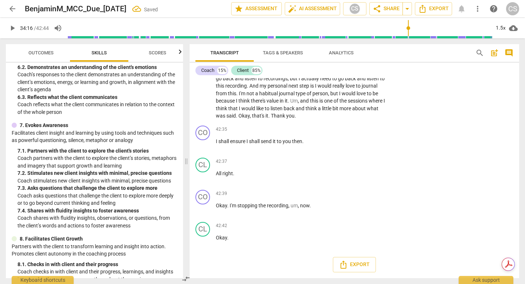
scroll to position [4390, 0]
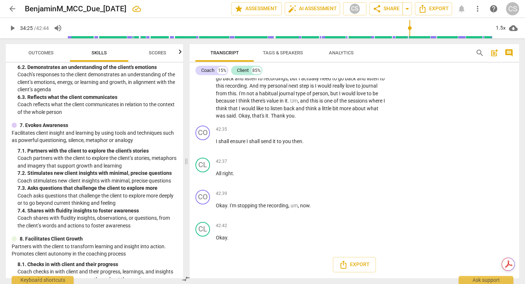
drag, startPoint x: 313, startPoint y: 150, endPoint x: 209, endPoint y: 144, distance: 104.9
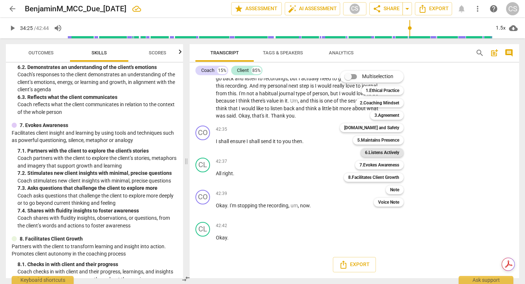
click at [398, 154] on b "6.Listens Actively" at bounding box center [382, 152] width 34 height 9
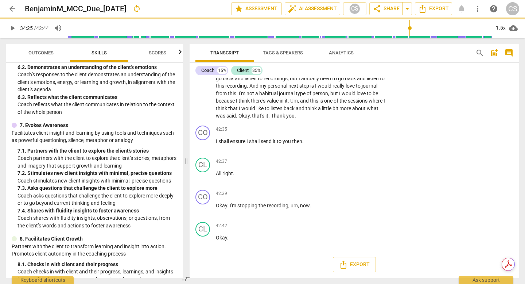
scroll to position [4662, 0]
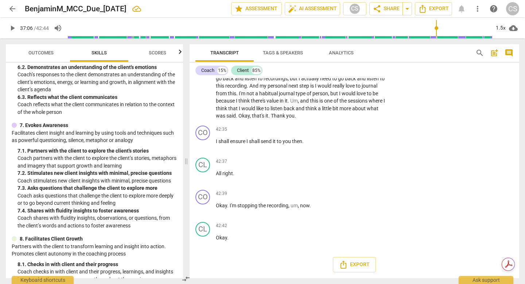
drag, startPoint x: 252, startPoint y: 179, endPoint x: 211, endPoint y: 108, distance: 81.6
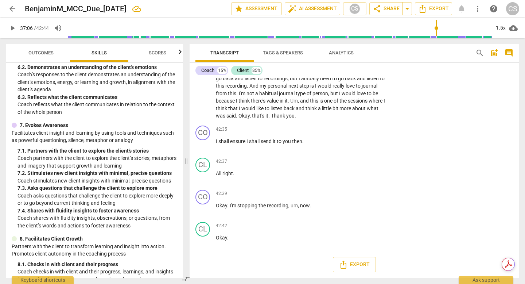
drag, startPoint x: 216, startPoint y: 114, endPoint x: 268, endPoint y: 181, distance: 85.2
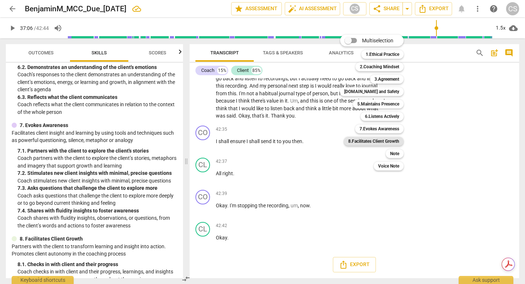
click at [391, 141] on b "8.Facilitates Client Growth" at bounding box center [373, 141] width 51 height 9
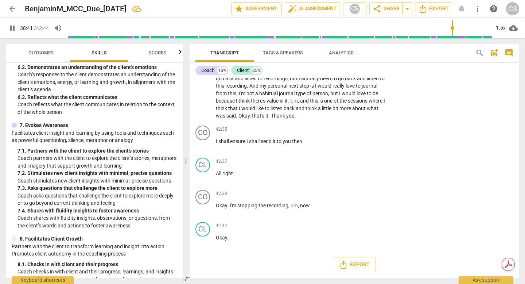
scroll to position [4991, 0]
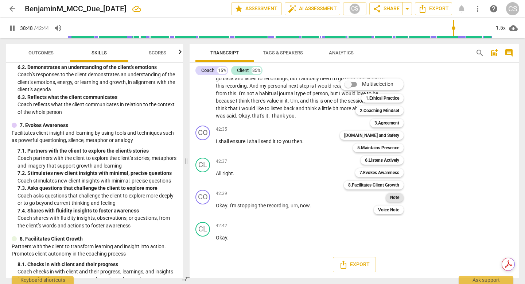
click at [399, 198] on b "Note" at bounding box center [394, 197] width 9 height 9
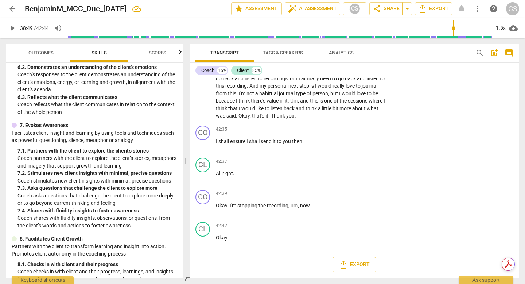
drag, startPoint x: 378, startPoint y: 156, endPoint x: 286, endPoint y: 150, distance: 92.9
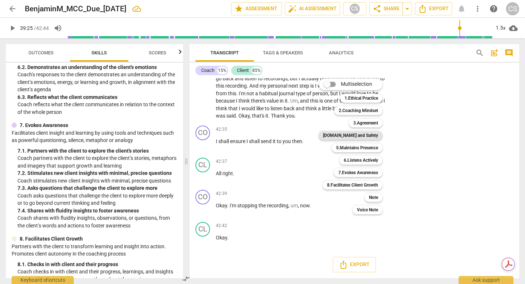
click at [373, 135] on b "[DOMAIN_NAME] and Safety" at bounding box center [350, 135] width 55 height 9
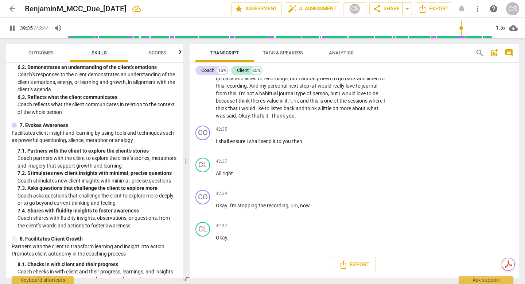
scroll to position [5055, 0]
drag, startPoint x: 274, startPoint y: 199, endPoint x: 233, endPoint y: 88, distance: 118.3
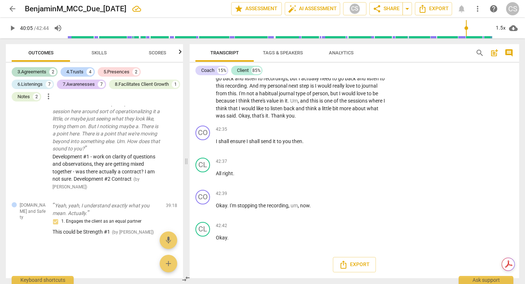
scroll to position [2090, 0]
click at [202, 46] on span "play_arrow" at bounding box center [203, 42] width 9 height 9
click at [202, 46] on span "pause" at bounding box center [203, 42] width 9 height 9
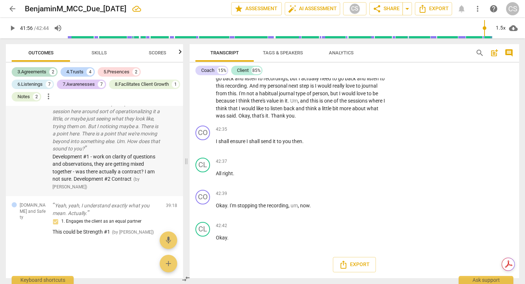
drag, startPoint x: 348, startPoint y: 201, endPoint x: 178, endPoint y: 184, distance: 170.9
click at [178, 184] on div "Outcomes Skills Scores 3.Agreements 2 4.Trusts 4 5.Presences 2 6.Listenings 7 7…" at bounding box center [262, 161] width 525 height 246
click at [376, 30] on p "Add competency" at bounding box center [364, 26] width 35 height 7
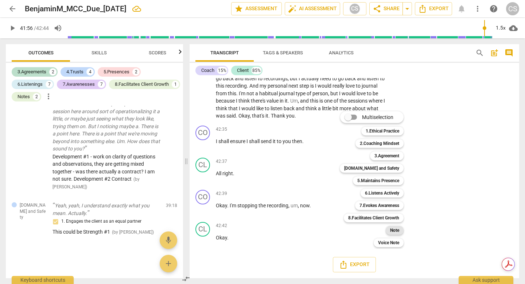
click at [399, 232] on b "Note" at bounding box center [394, 230] width 9 height 9
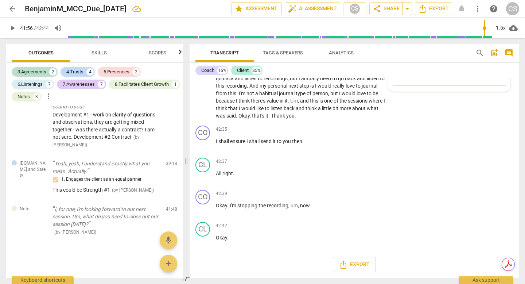
scroll to position [8, 0]
click at [243, 71] on div "Client" at bounding box center [243, 70] width 12 height 7
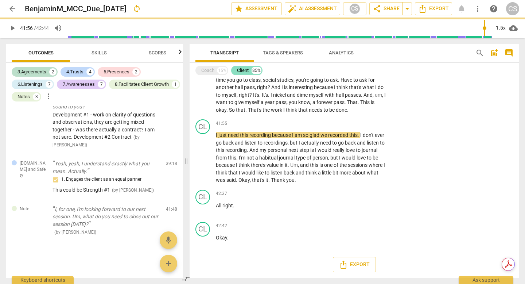
scroll to position [4104, 0]
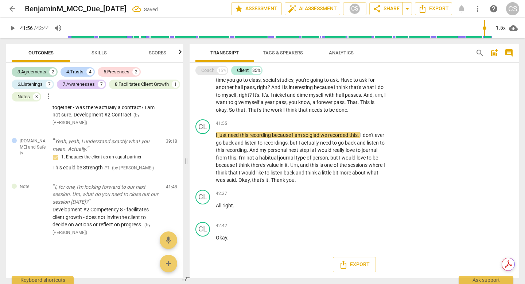
click at [215, 70] on div "Coach 15%" at bounding box center [212, 70] width 33 height 9
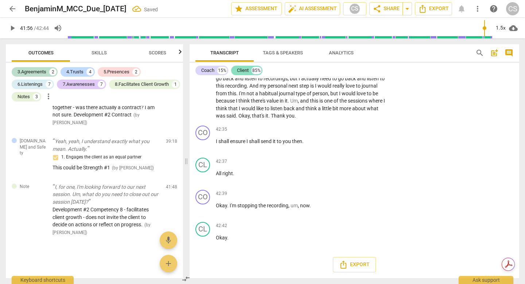
click at [242, 70] on div "Client" at bounding box center [243, 70] width 12 height 7
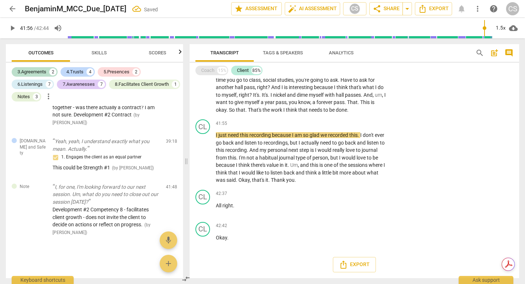
click at [204, 70] on div "Coach" at bounding box center [207, 70] width 13 height 7
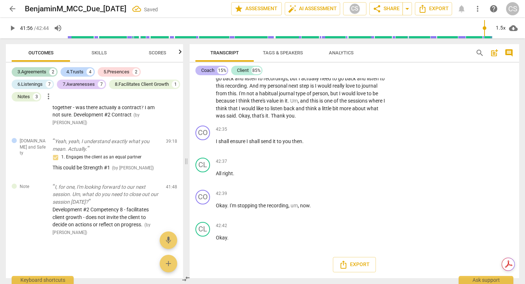
click at [204, 70] on div "Coach" at bounding box center [207, 70] width 13 height 7
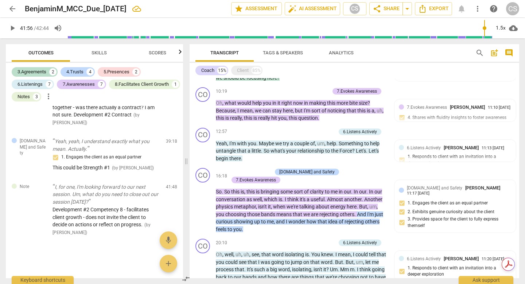
scroll to position [0, 0]
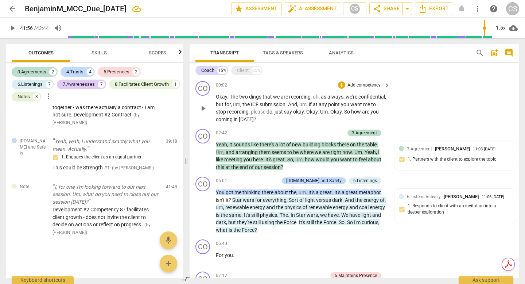
click at [260, 97] on span "dings" at bounding box center [255, 97] width 13 height 6
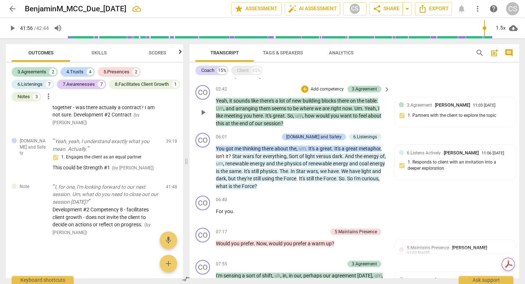
scroll to position [60, 0]
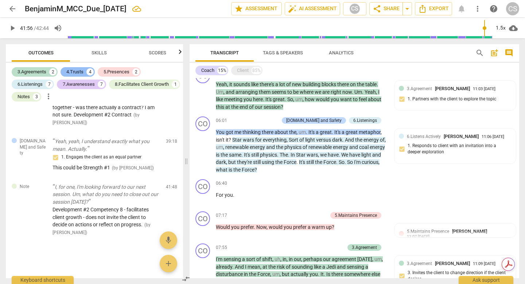
click at [75, 70] on div "4.Trusts" at bounding box center [74, 71] width 17 height 7
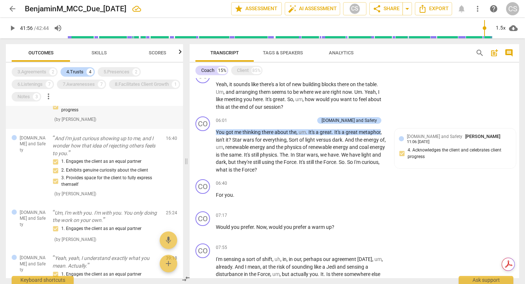
scroll to position [0, 0]
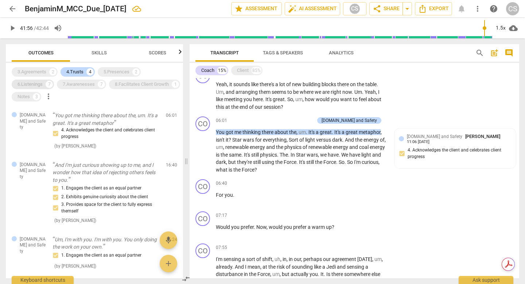
click at [33, 85] on div "6.Listenings" at bounding box center [30, 84] width 25 height 7
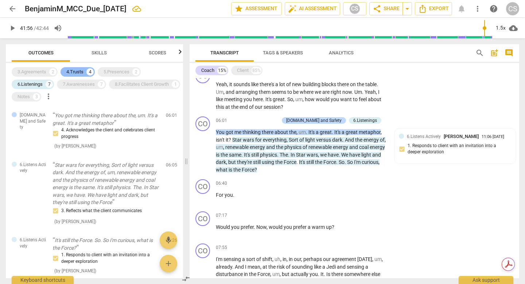
click at [81, 69] on div "4.Trusts" at bounding box center [74, 71] width 17 height 7
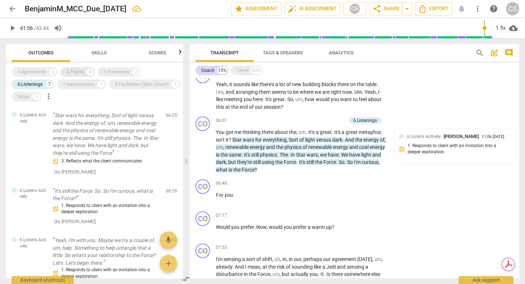
click at [73, 71] on div "4.Trusts" at bounding box center [74, 71] width 17 height 7
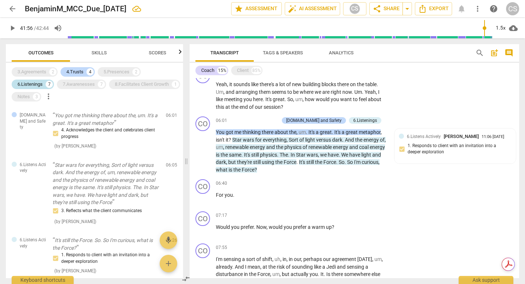
click at [31, 85] on div "6.Listenings" at bounding box center [30, 84] width 25 height 7
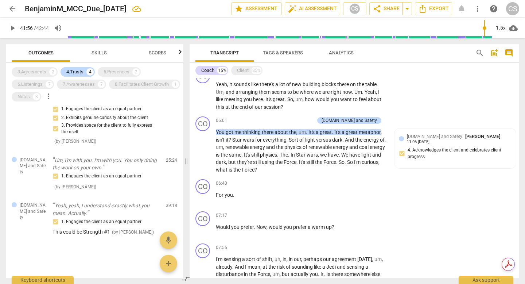
scroll to position [138, 0]
drag, startPoint x: 45, startPoint y: 84, endPoint x: 72, endPoint y: 73, distance: 29.1
click at [45, 84] on div "6.Listenings 7" at bounding box center [33, 84] width 42 height 9
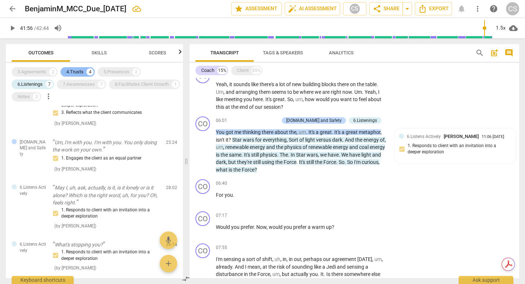
click at [72, 73] on div "4.Trusts" at bounding box center [74, 71] width 17 height 7
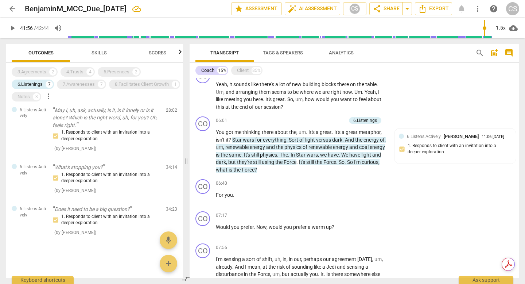
scroll to position [466, 0]
click at [40, 71] on div "3.Agreements" at bounding box center [32, 71] width 29 height 7
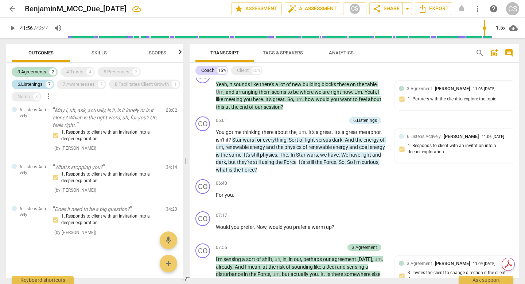
click at [36, 84] on div "6.Listenings" at bounding box center [30, 84] width 25 height 7
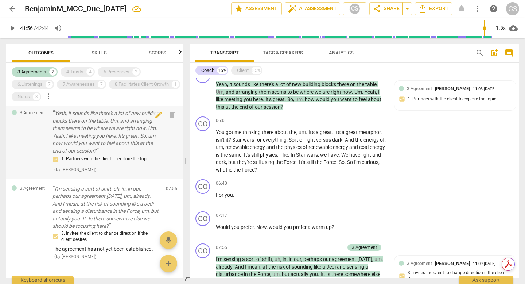
scroll to position [0, 0]
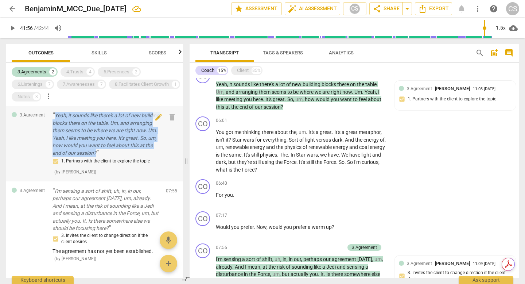
drag, startPoint x: 119, startPoint y: 181, endPoint x: 55, endPoint y: 117, distance: 90.3
click at [55, 117] on p "Yeah, it sounds like there's a lot of new building blocks there on the table. U…" at bounding box center [107, 134] width 108 height 45
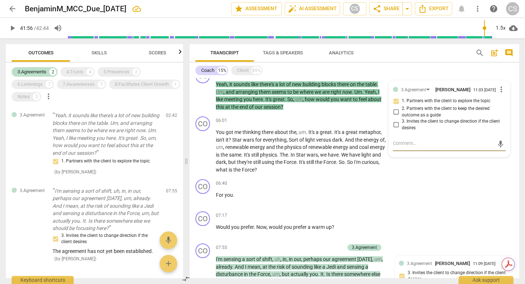
click at [221, 53] on span "Transcript" at bounding box center [224, 52] width 28 height 5
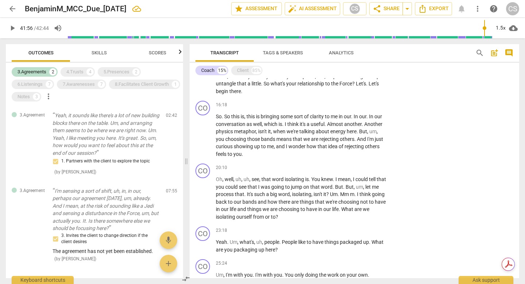
scroll to position [332, 0]
drag, startPoint x: 256, startPoint y: 135, endPoint x: 214, endPoint y: 102, distance: 53.2
click at [214, 57] on div "CO play_arrow pause 10:19 + Add competency keyboard_arrow_right Oh , what would…" at bounding box center [355, 36] width 330 height 40
click at [342, 27] on div "+" at bounding box center [341, 23] width 7 height 7
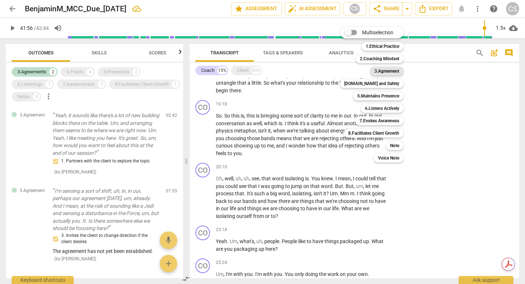
click at [398, 72] on b "3.Agreement" at bounding box center [387, 71] width 25 height 9
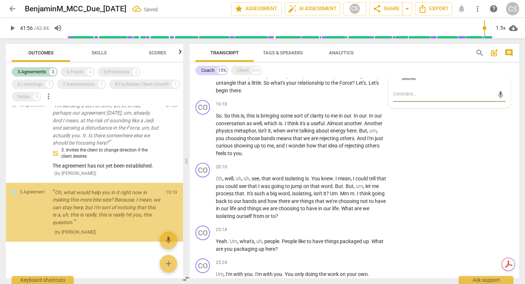
scroll to position [172, 0]
click at [394, 56] on input "1. Partners with the client to explore the topic" at bounding box center [396, 51] width 12 height 9
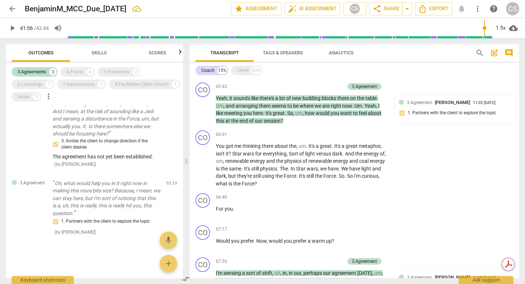
scroll to position [35, 0]
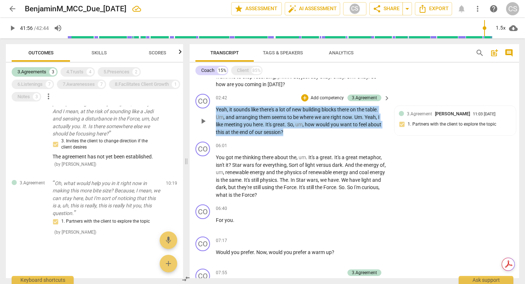
drag, startPoint x: 289, startPoint y: 165, endPoint x: 212, endPoint y: 126, distance: 86.6
click at [212, 126] on div "CO play_arrow pause 02:42 + Add competency 3.Agreement keyboard_arrow_right Yea…" at bounding box center [355, 115] width 330 height 48
click at [115, 88] on div "8.Facilitates Client Growth" at bounding box center [142, 84] width 54 height 7
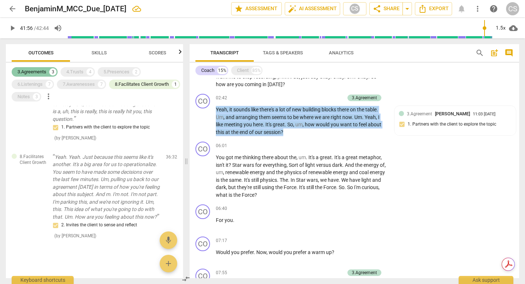
click at [32, 71] on div "3.Agreements" at bounding box center [32, 71] width 29 height 7
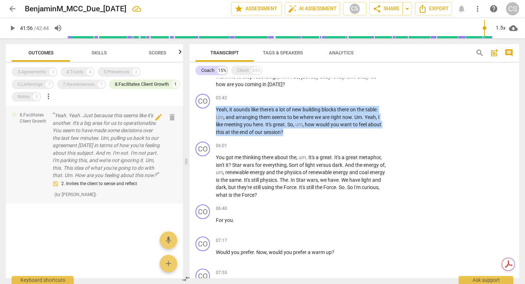
scroll to position [0, 0]
